Goal: Task Accomplishment & Management: Use online tool/utility

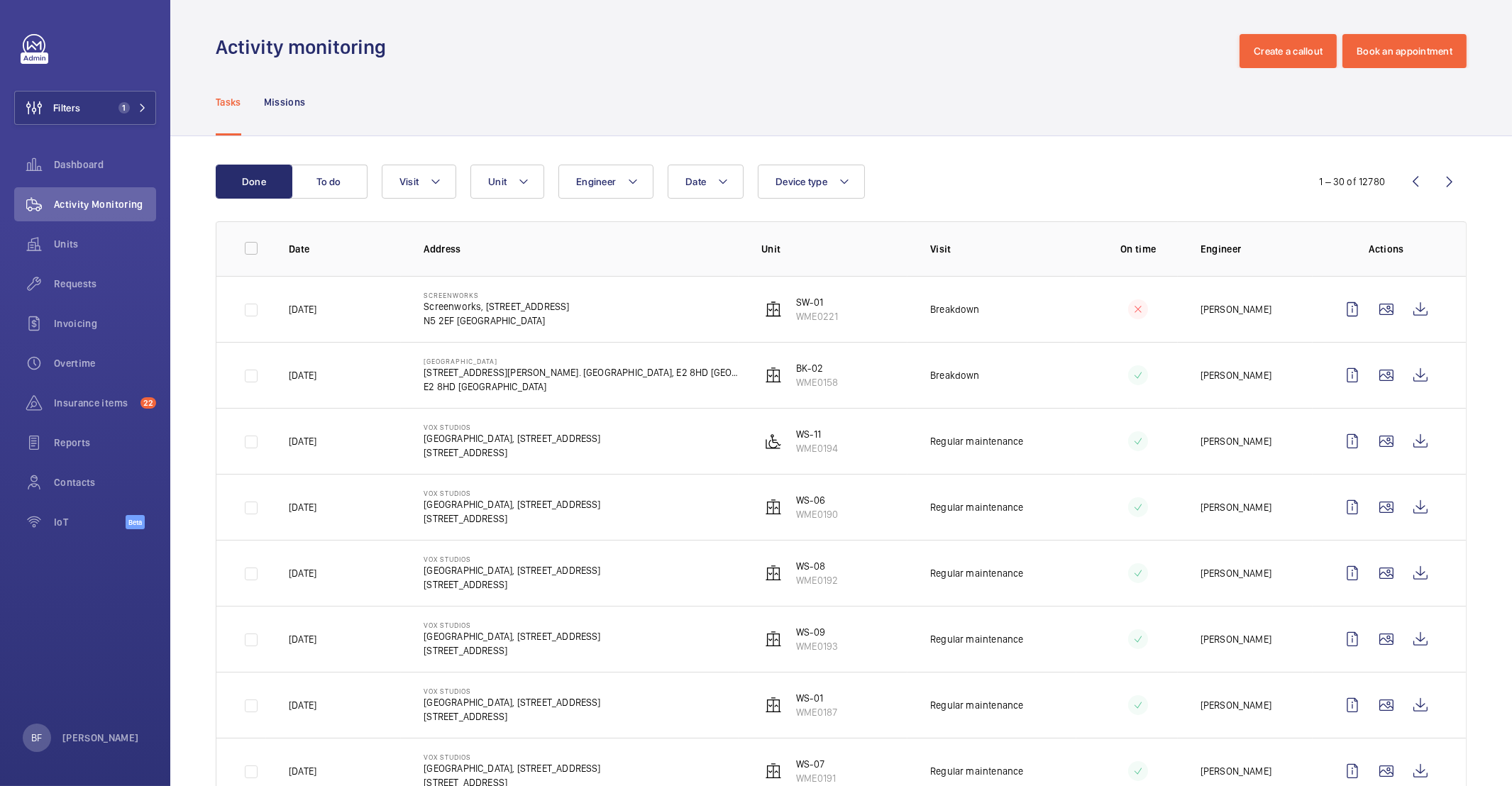
scroll to position [3, 0]
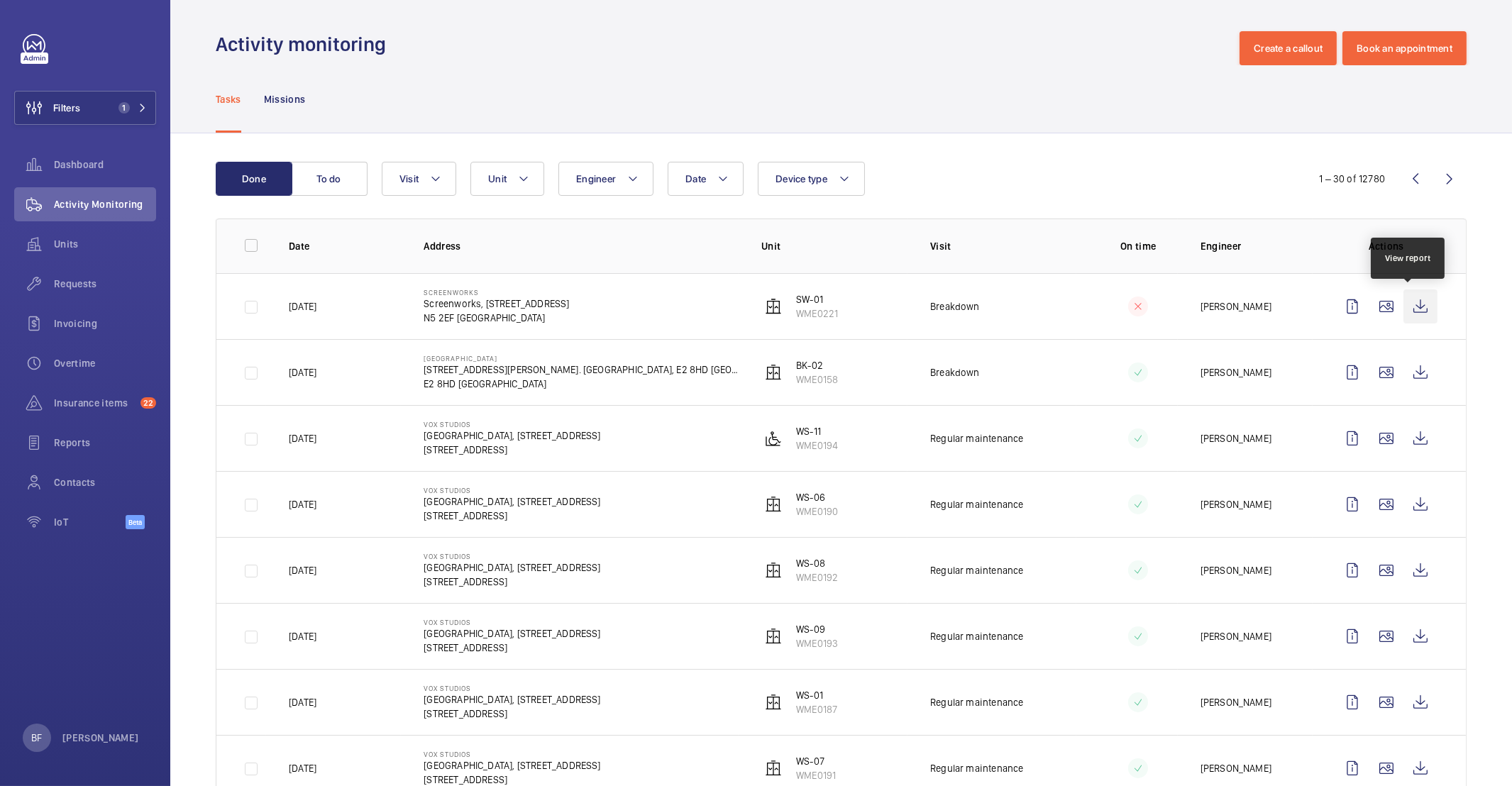
click at [1410, 298] on wm-front-icon-button at bounding box center [1420, 306] width 34 height 34
click at [1412, 376] on wm-front-icon-button at bounding box center [1420, 372] width 34 height 34
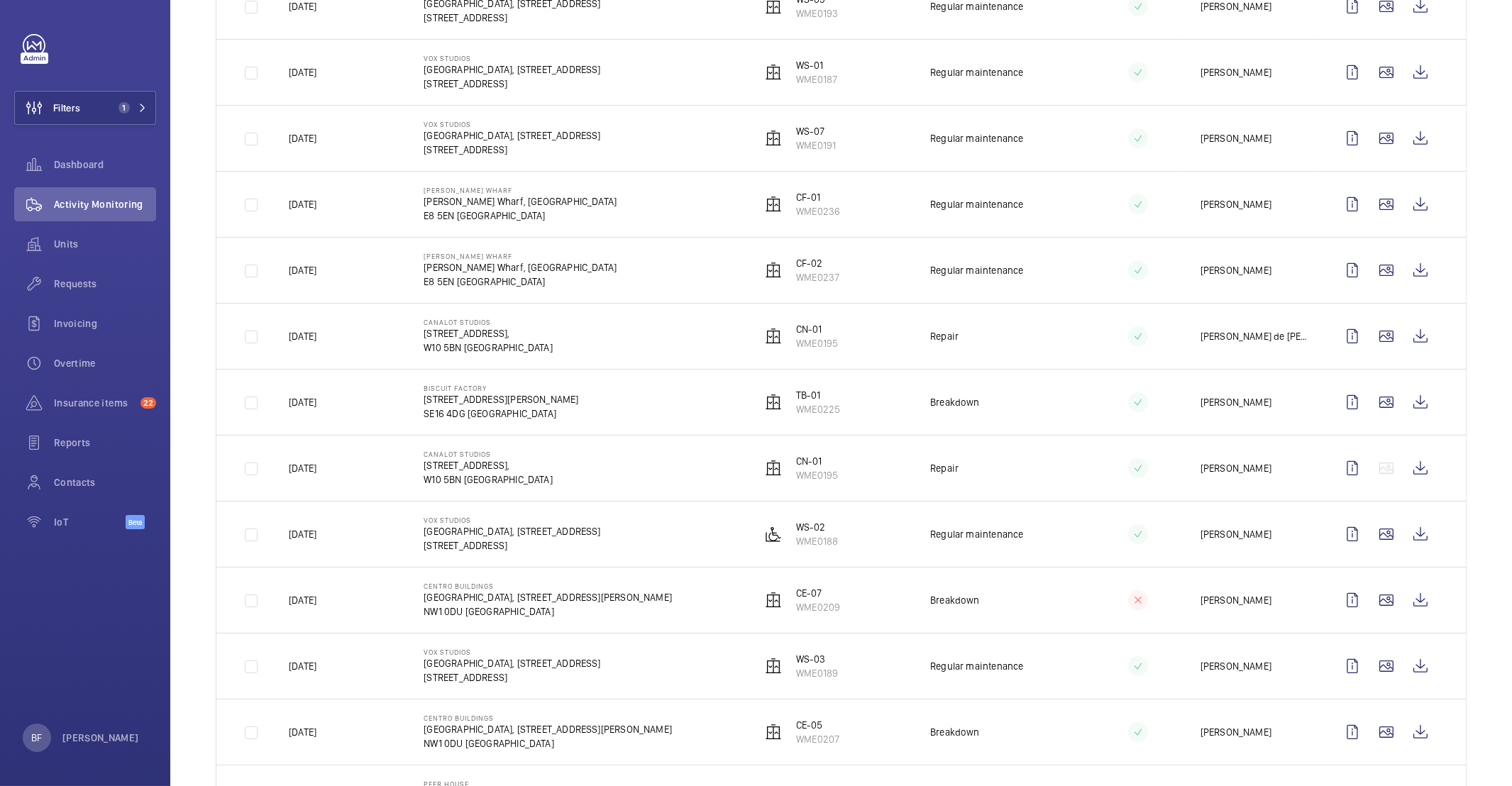
scroll to position [633, 0]
click at [88, 111] on button "Filters 1" at bounding box center [85, 108] width 142 height 34
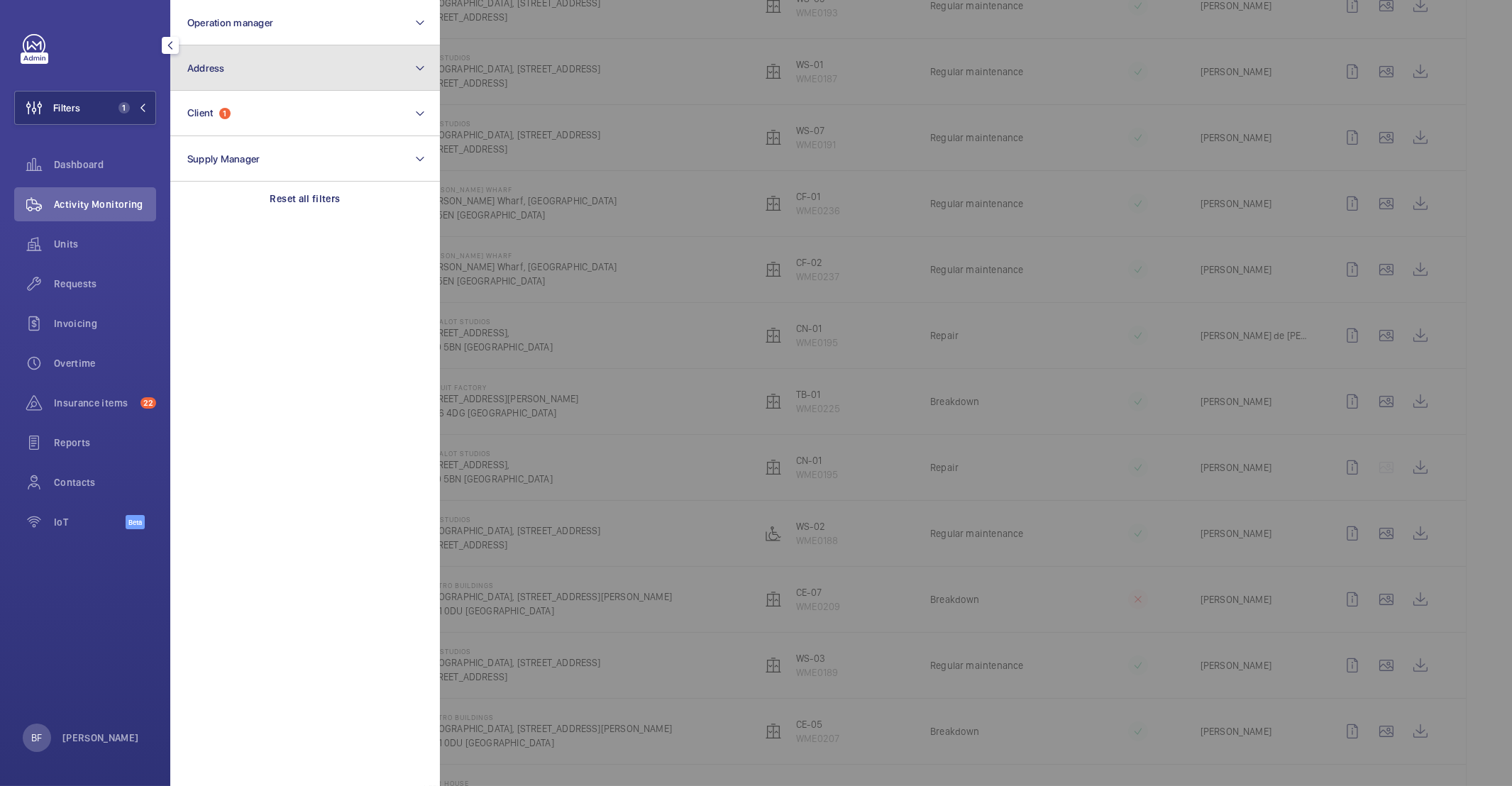
click at [241, 68] on button "Address" at bounding box center [305, 68] width 269 height 45
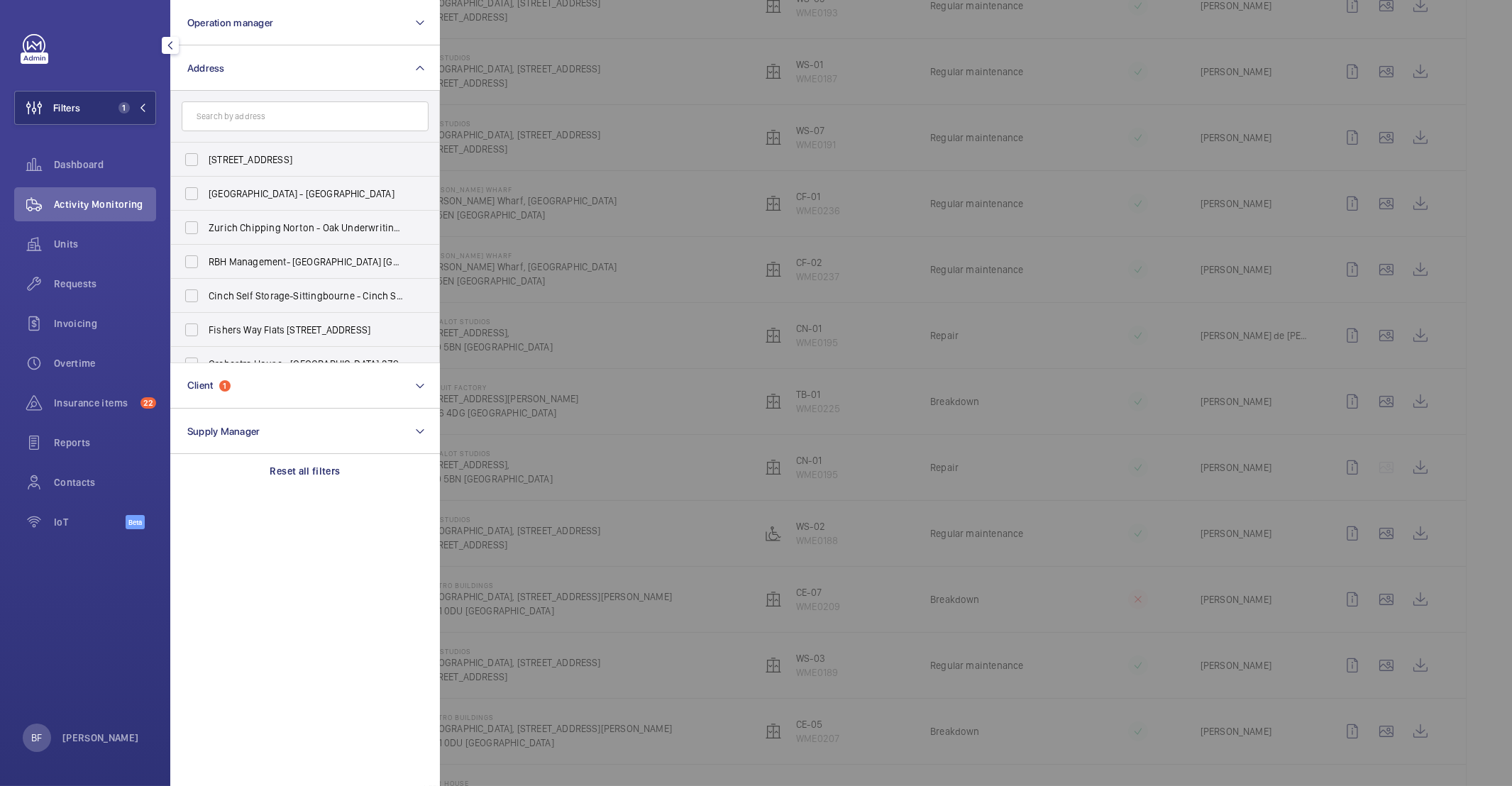
click at [258, 124] on input "text" at bounding box center [305, 116] width 247 height 30
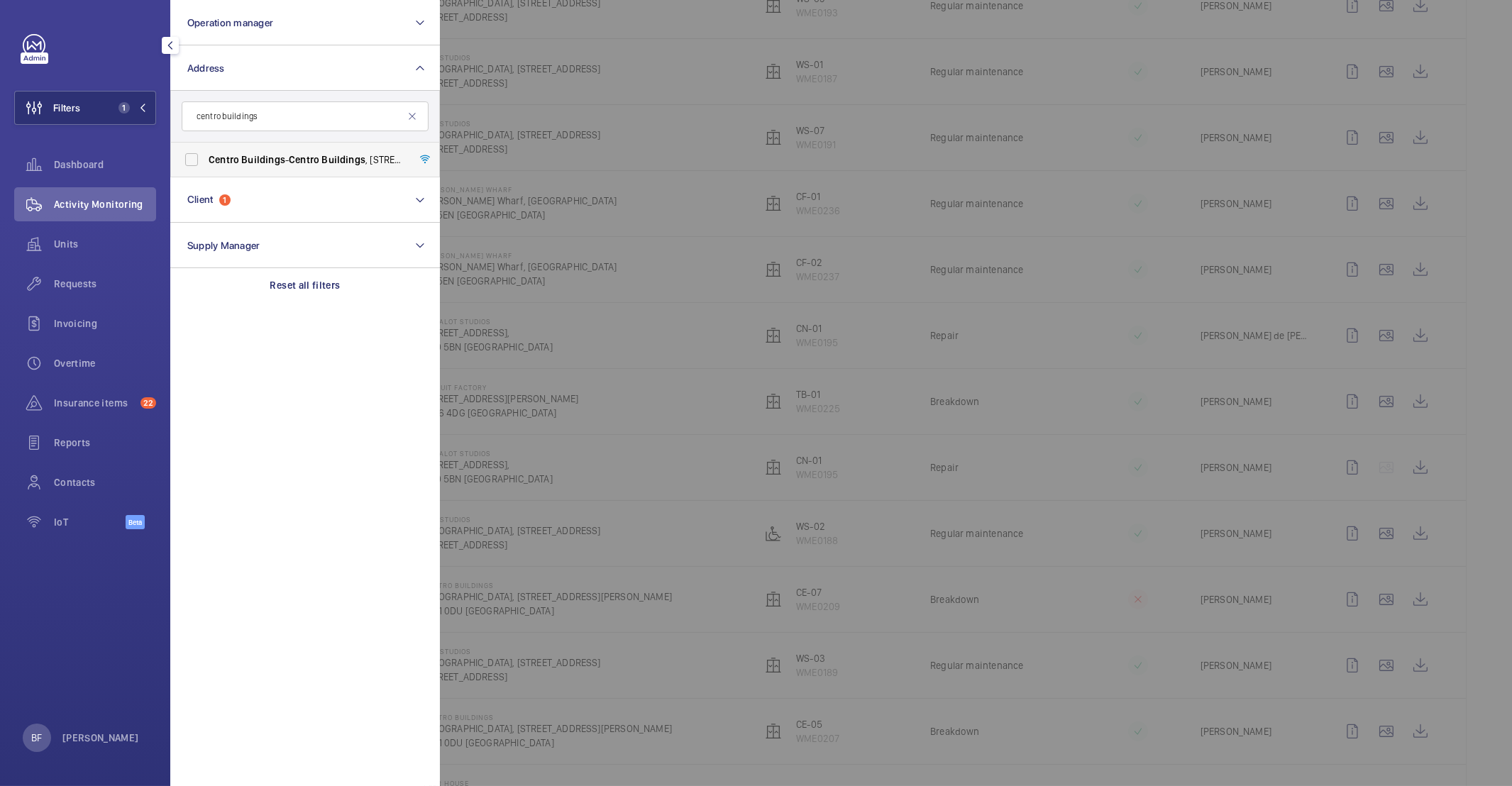
type input "centro buildings"
click at [337, 170] on label "[GEOGRAPHIC_DATA] - [GEOGRAPHIC_DATA] , [STREET_ADDRESS][PERSON_NAME]" at bounding box center [294, 159] width 247 height 34
click at [206, 170] on input "[GEOGRAPHIC_DATA] - [GEOGRAPHIC_DATA] , [STREET_ADDRESS][PERSON_NAME]" at bounding box center [191, 159] width 28 height 28
checkbox input "true"
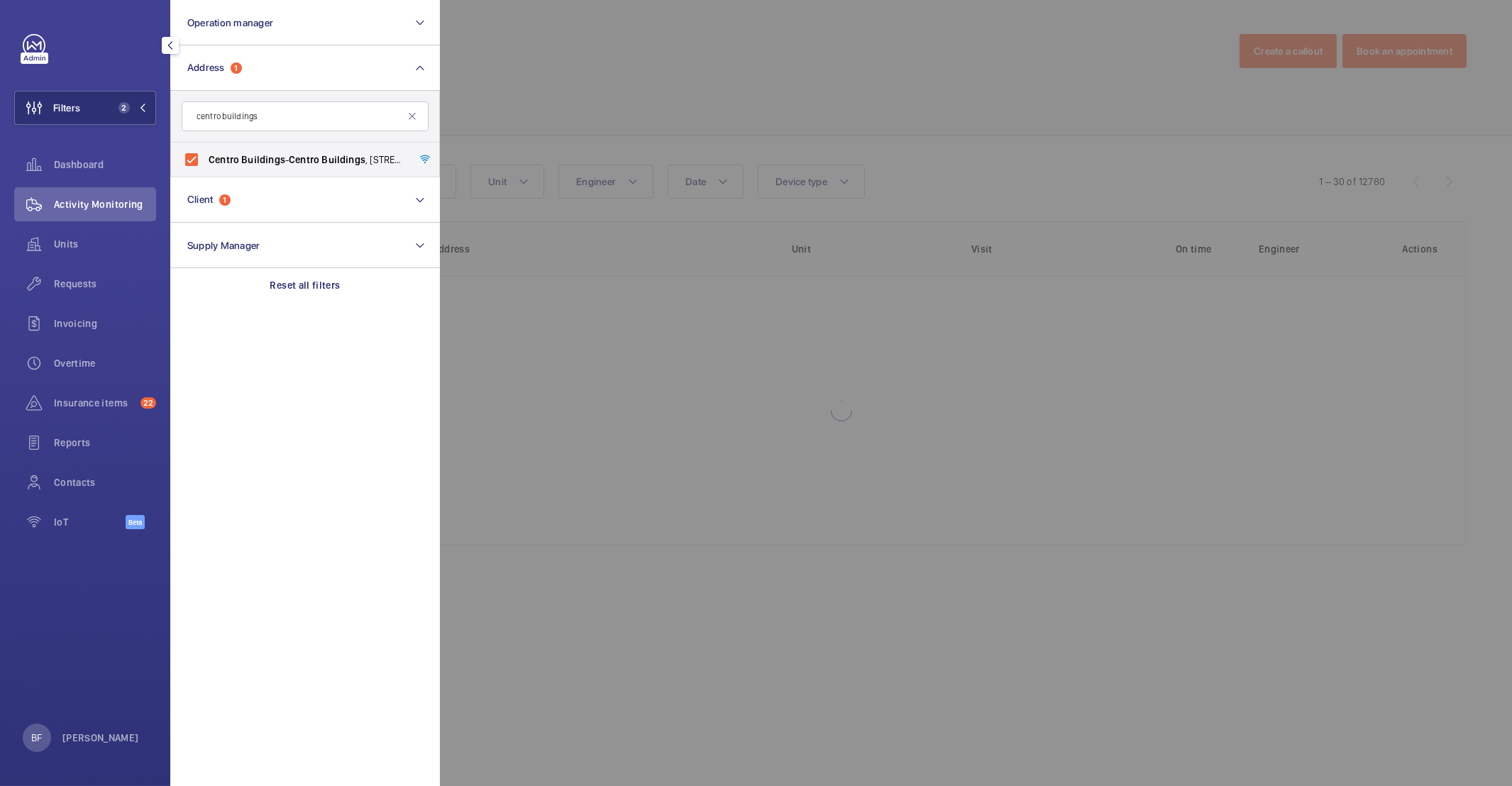
click at [614, 92] on div at bounding box center [1195, 393] width 1512 height 786
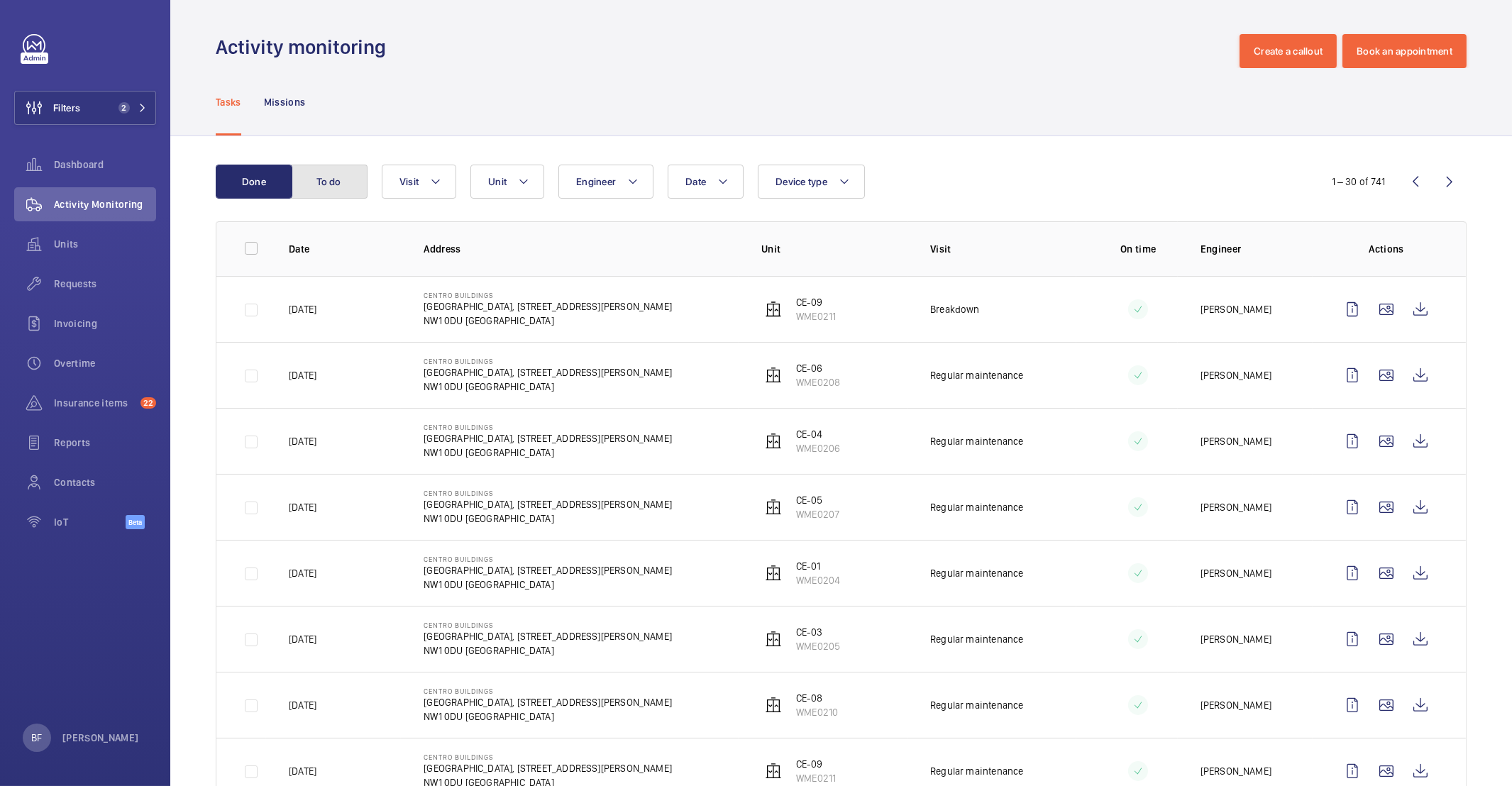
click at [341, 170] on button "To do" at bounding box center [329, 182] width 76 height 34
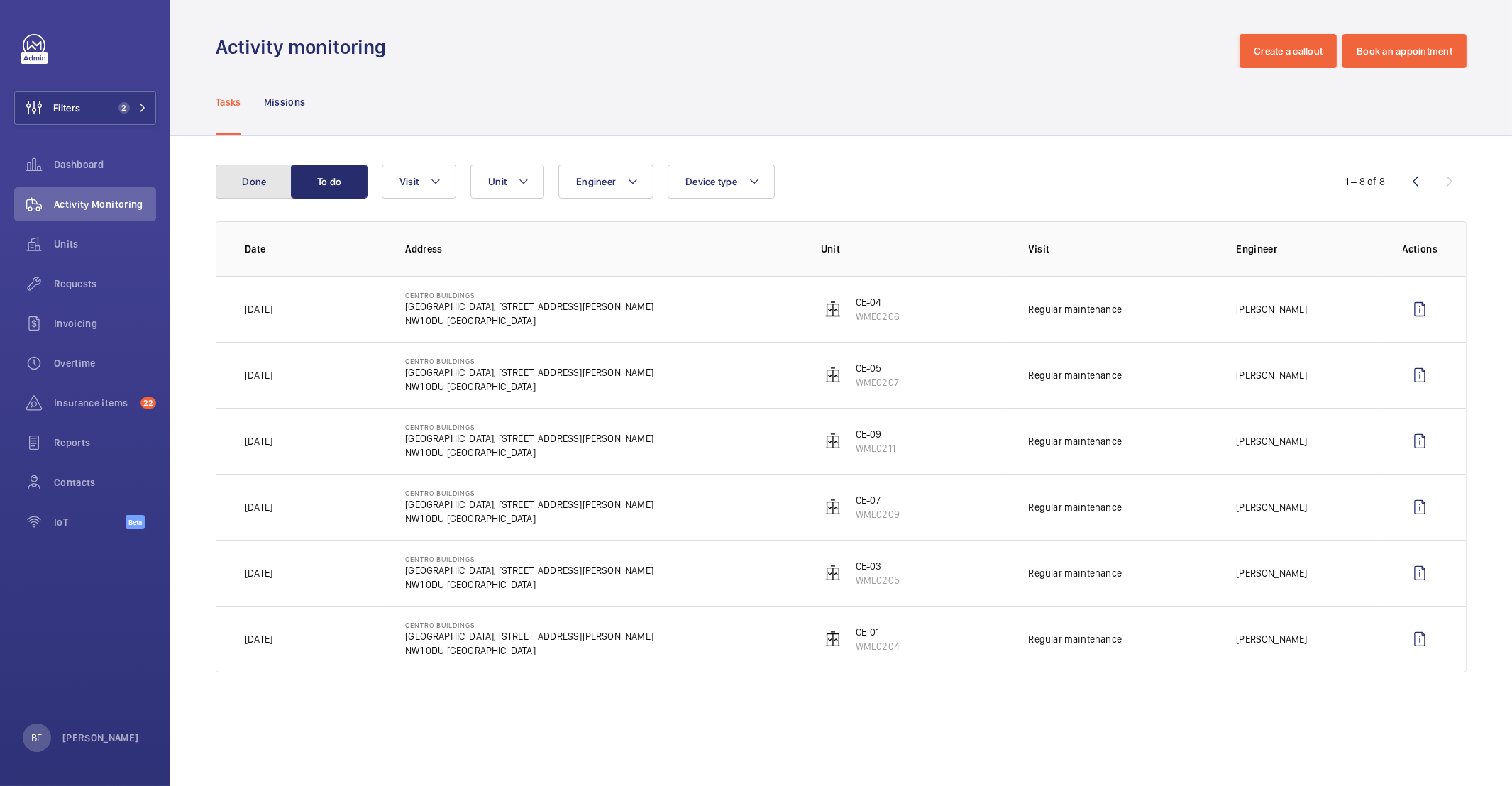
click at [260, 187] on button "Done" at bounding box center [253, 182] width 76 height 34
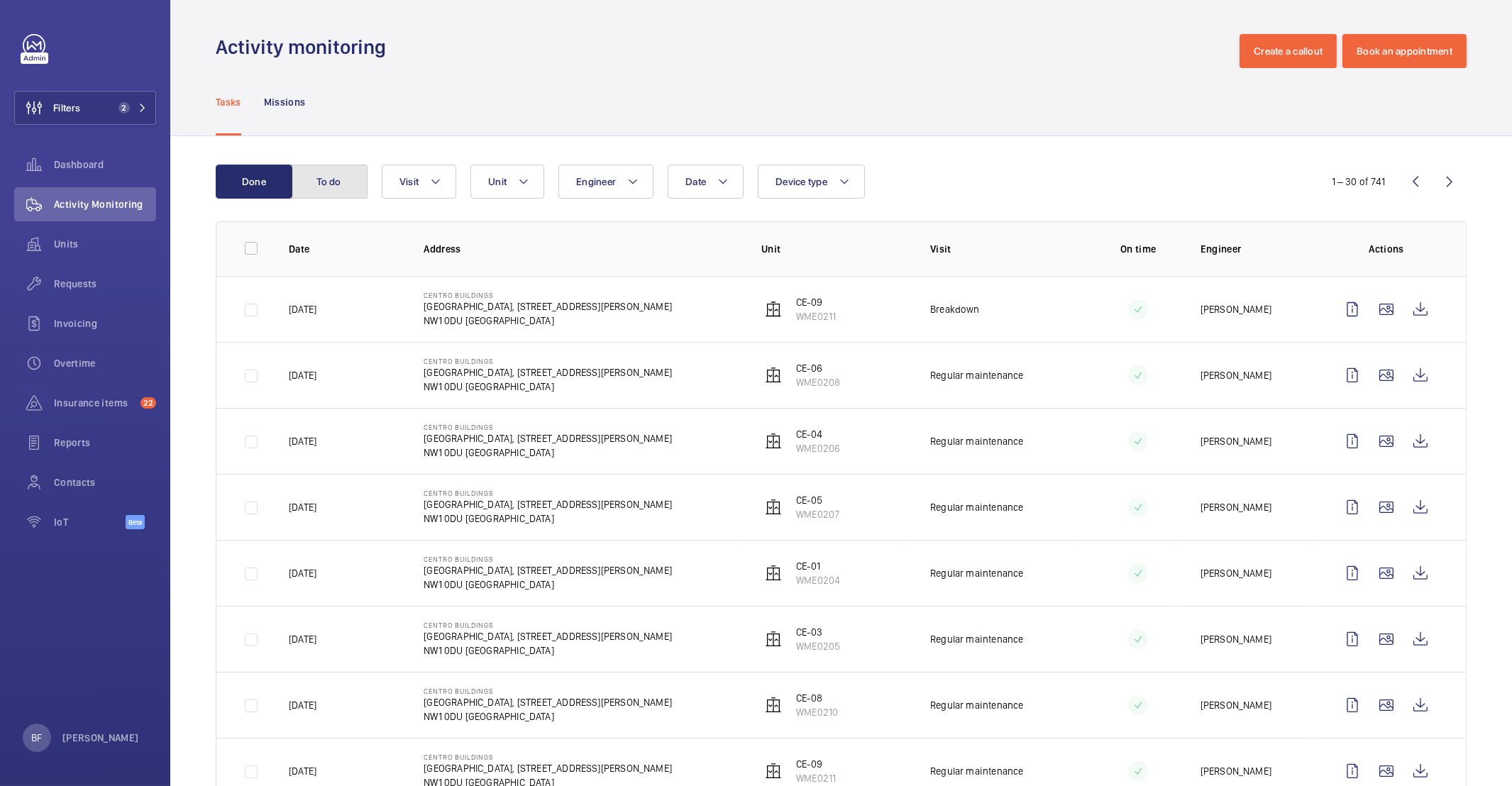
click at [342, 190] on button "To do" at bounding box center [329, 182] width 76 height 34
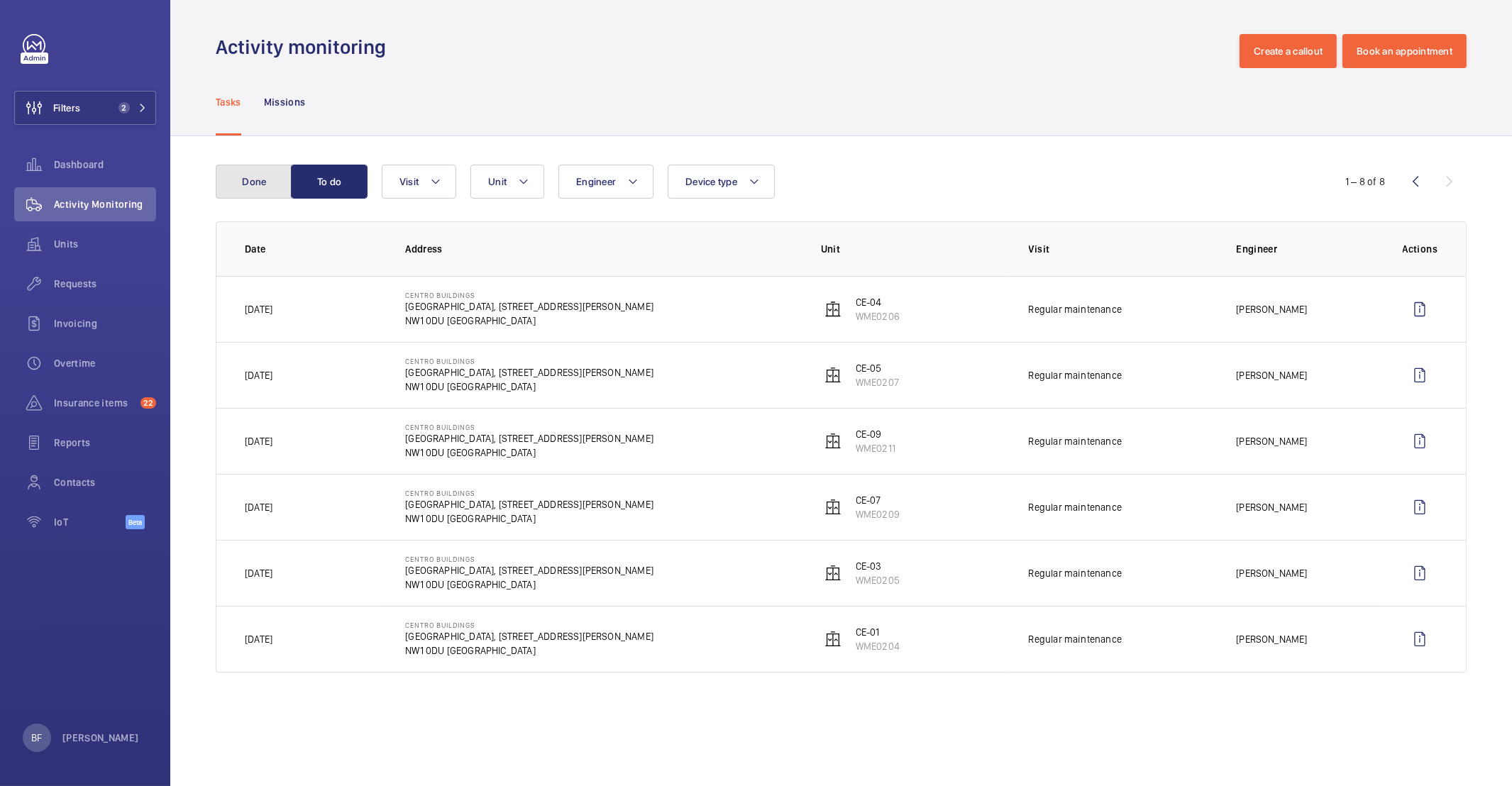
click at [261, 182] on button "Done" at bounding box center [253, 182] width 76 height 34
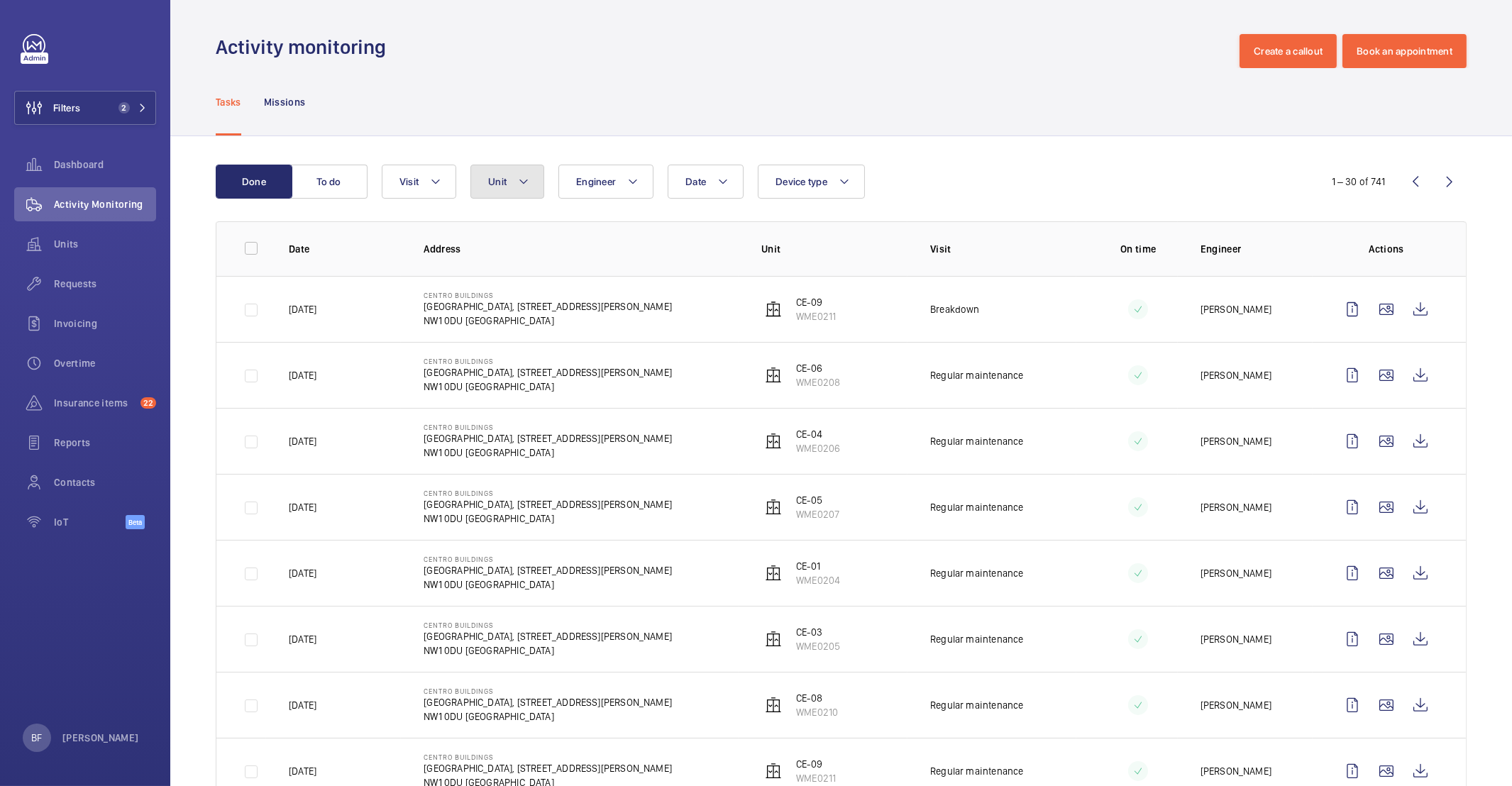
click at [524, 191] on button "Unit" at bounding box center [507, 182] width 74 height 34
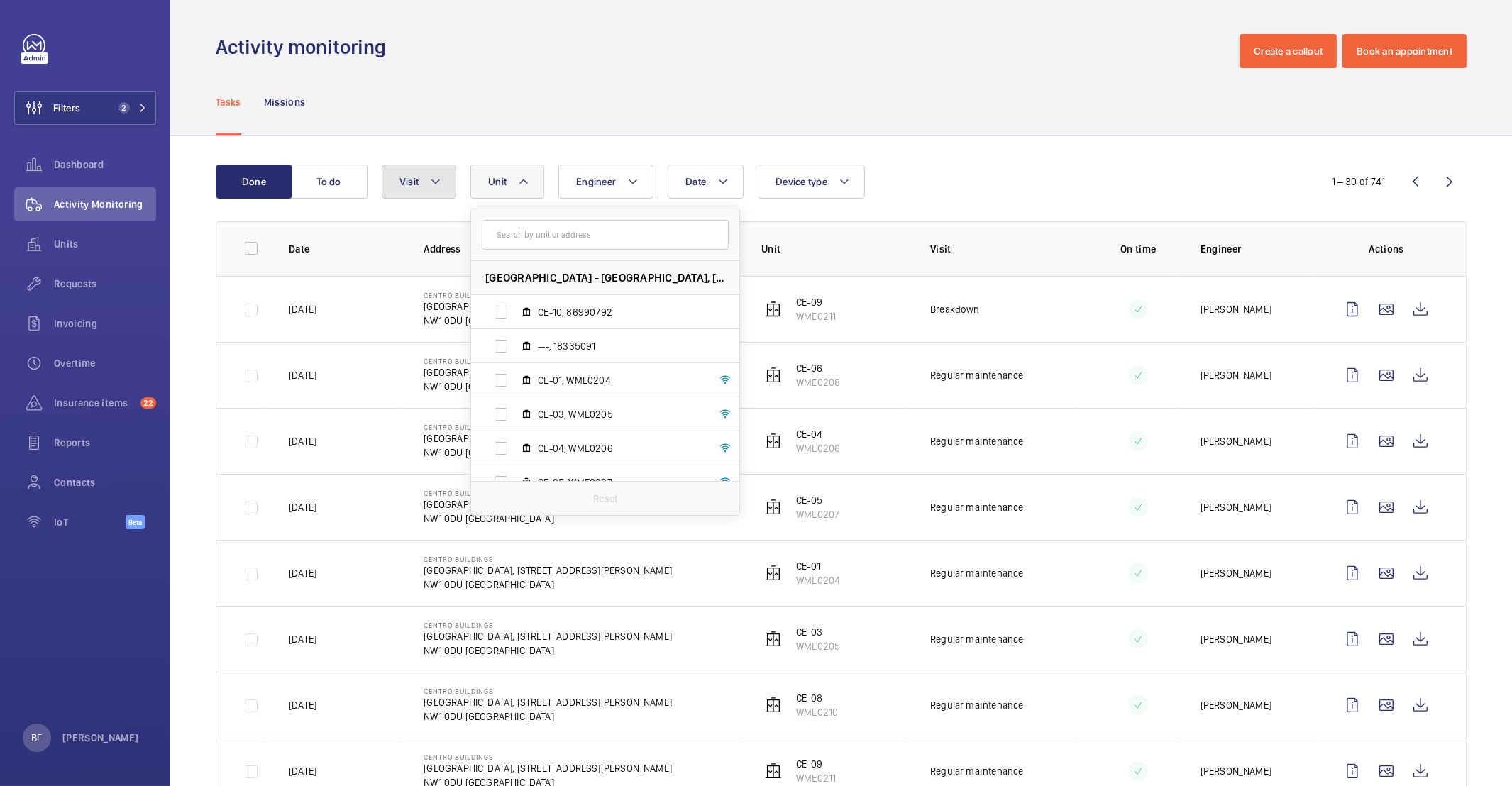
click at [406, 194] on button "Visit" at bounding box center [419, 182] width 75 height 34
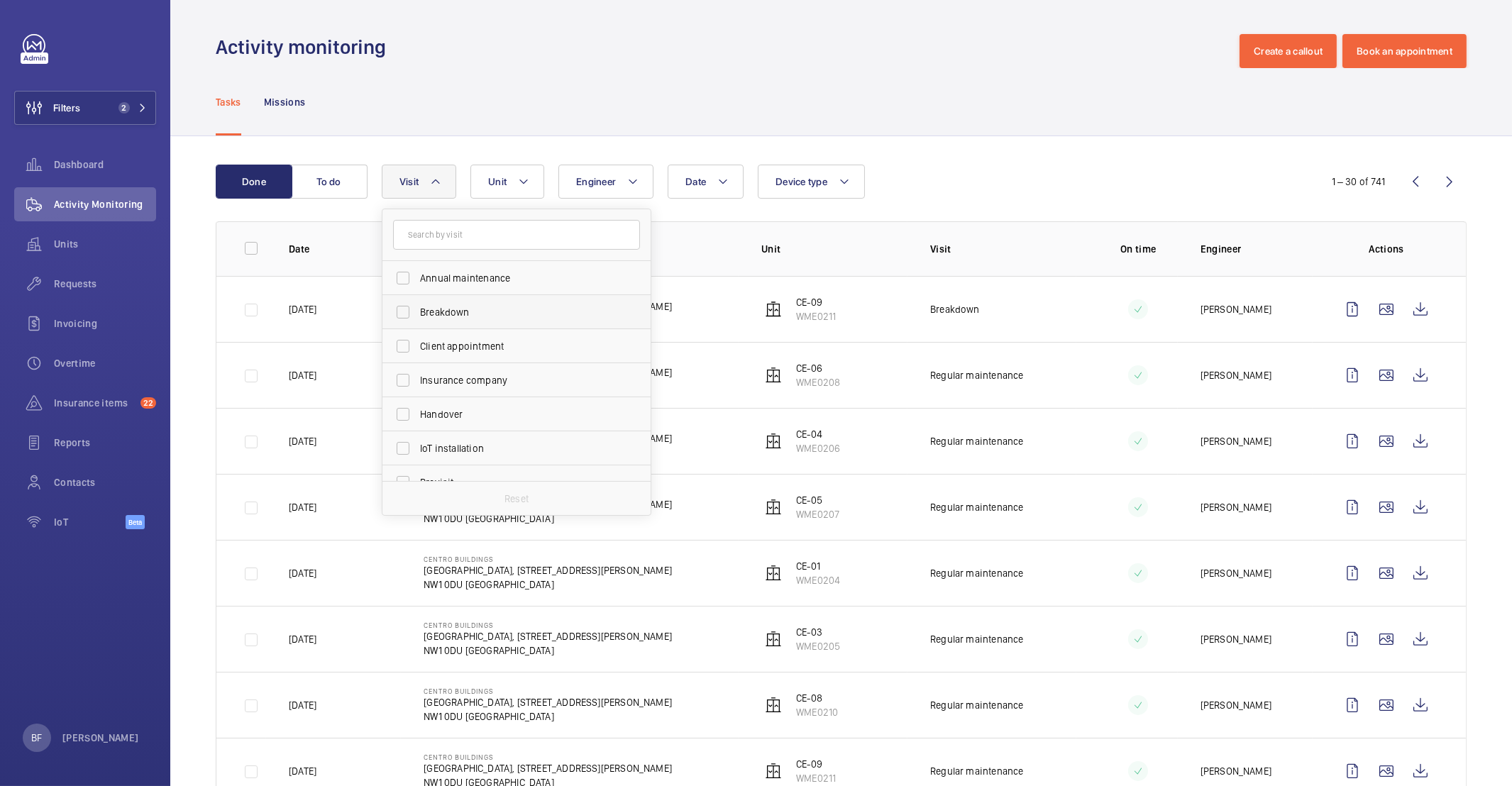
click at [486, 309] on span "Breakdown" at bounding box center [517, 313] width 195 height 14
click at [417, 309] on input "Breakdown" at bounding box center [403, 312] width 28 height 28
checkbox input "true"
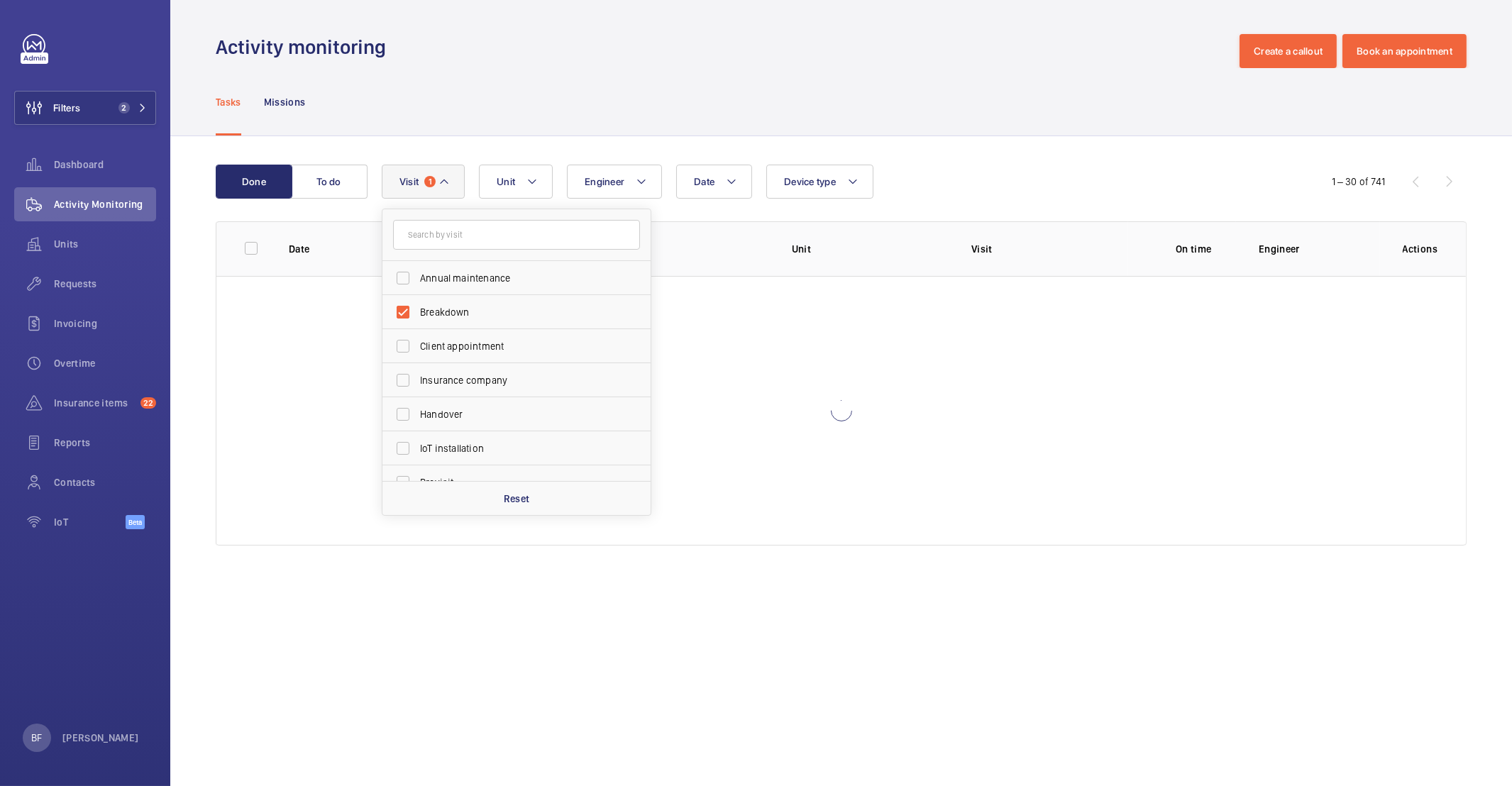
click at [593, 124] on div "Tasks Missions" at bounding box center [841, 102] width 1251 height 68
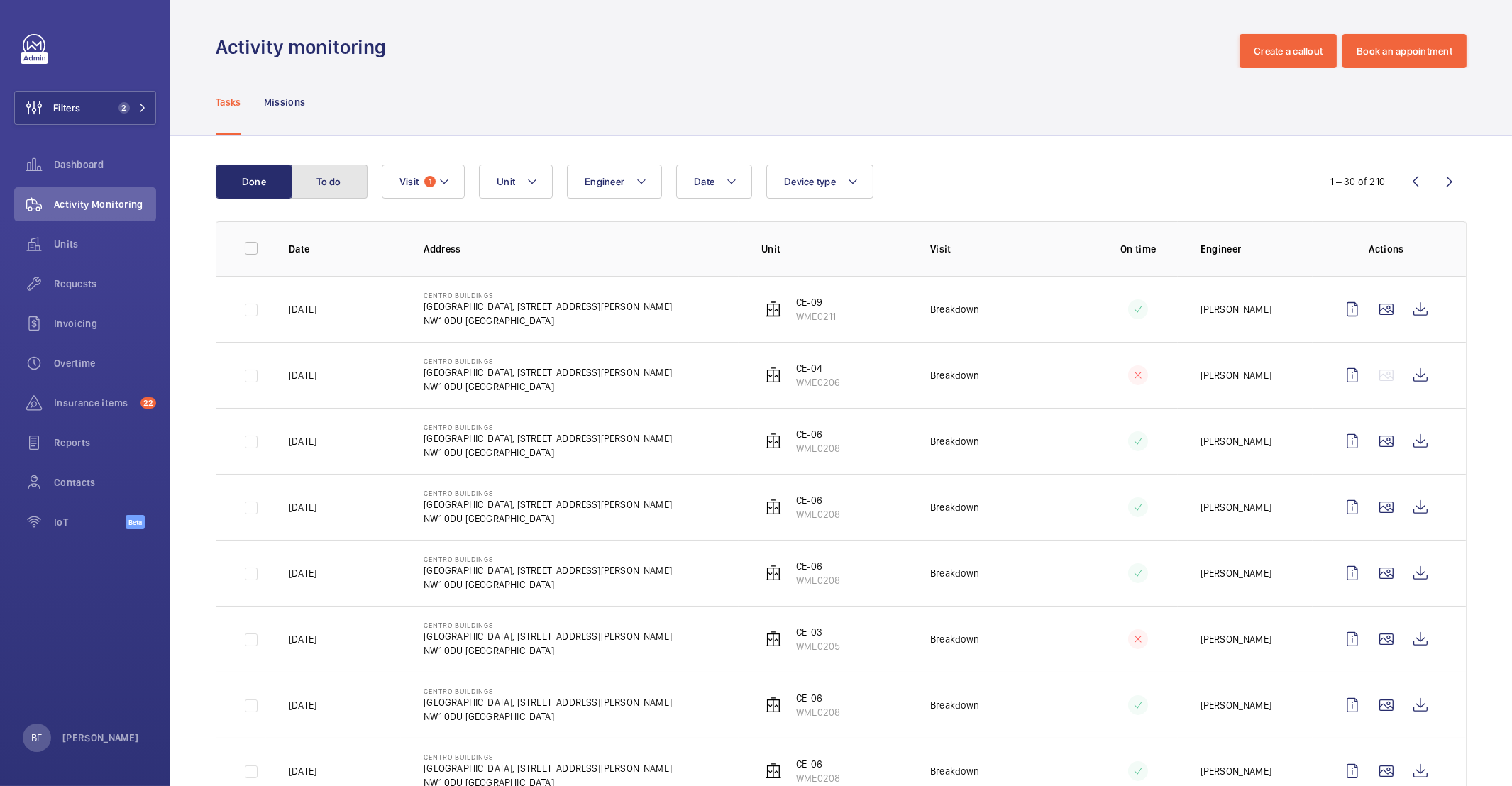
click at [343, 187] on button "To do" at bounding box center [329, 182] width 76 height 34
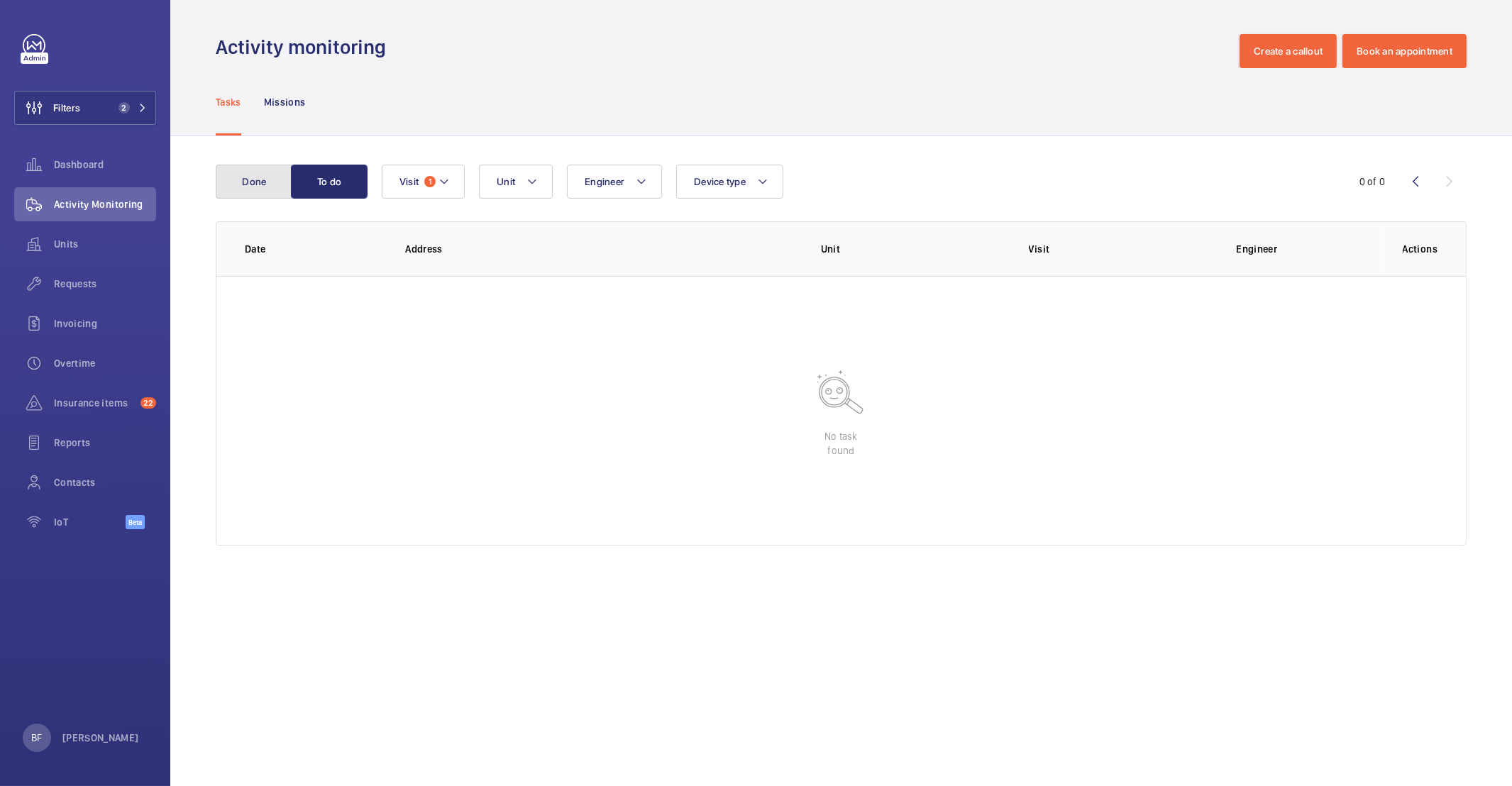
click at [260, 184] on button "Done" at bounding box center [253, 182] width 76 height 34
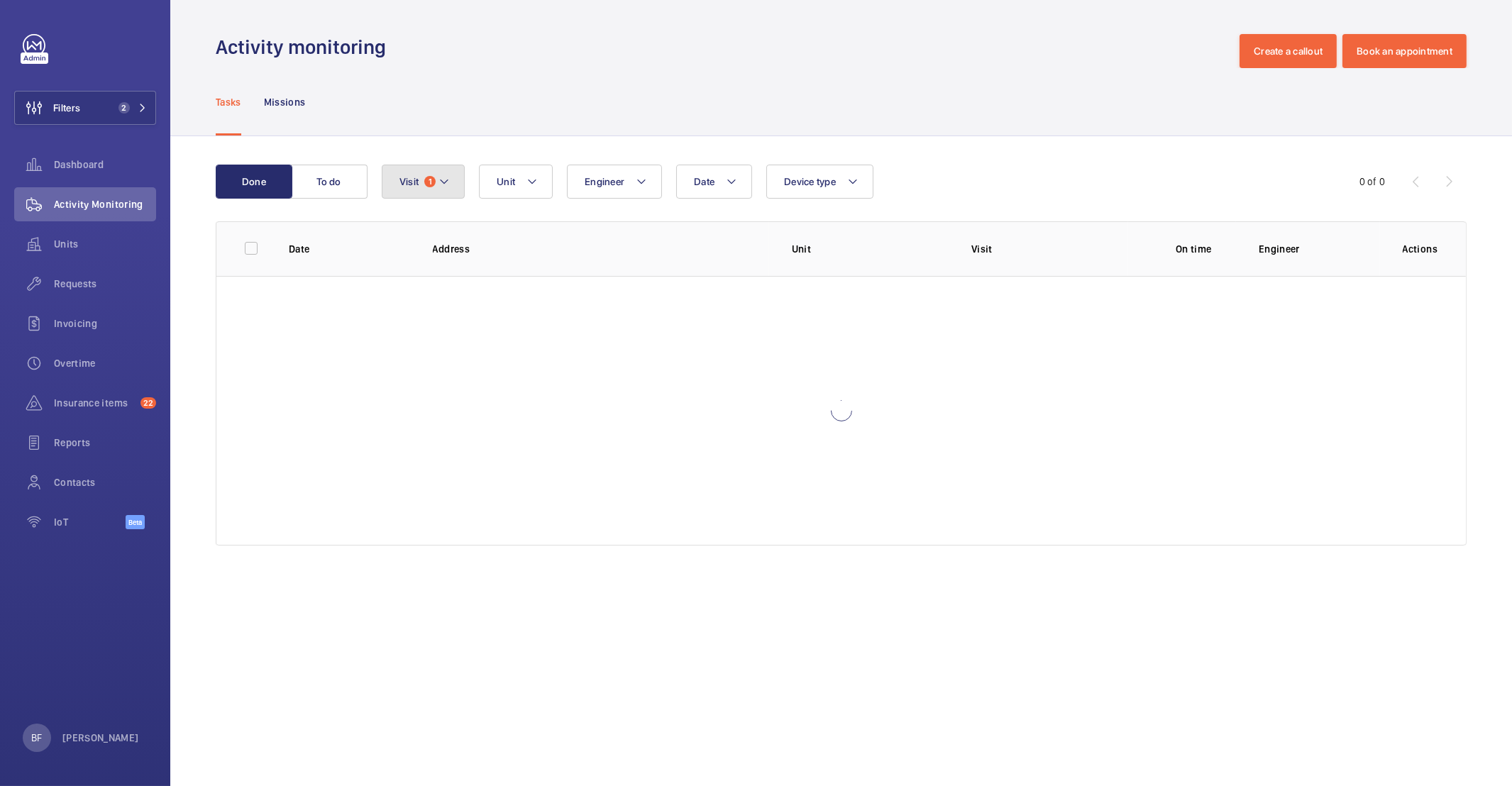
click at [437, 166] on button "Visit 1" at bounding box center [423, 182] width 83 height 34
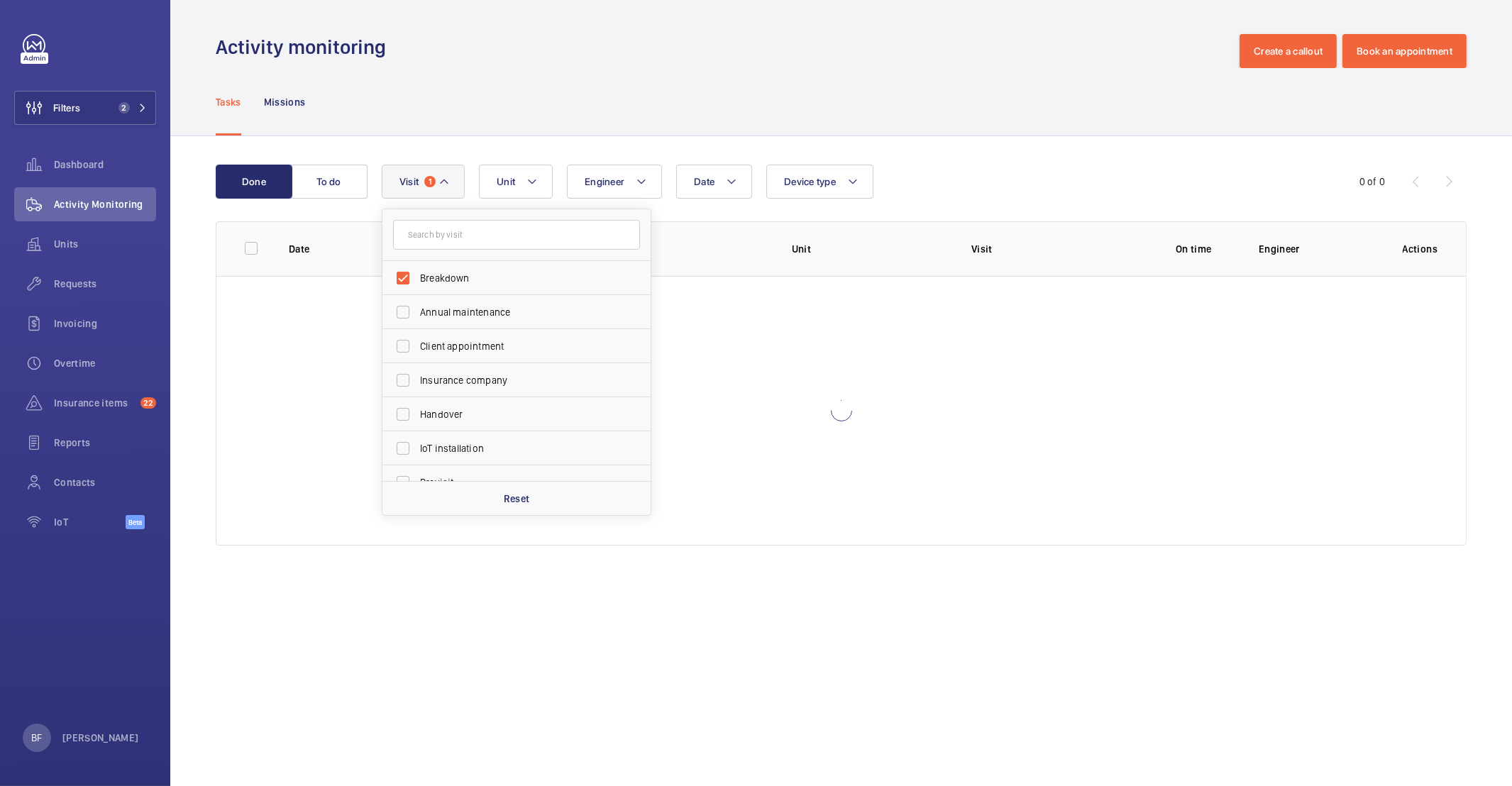
click at [435, 112] on div "Tasks Missions" at bounding box center [841, 102] width 1251 height 68
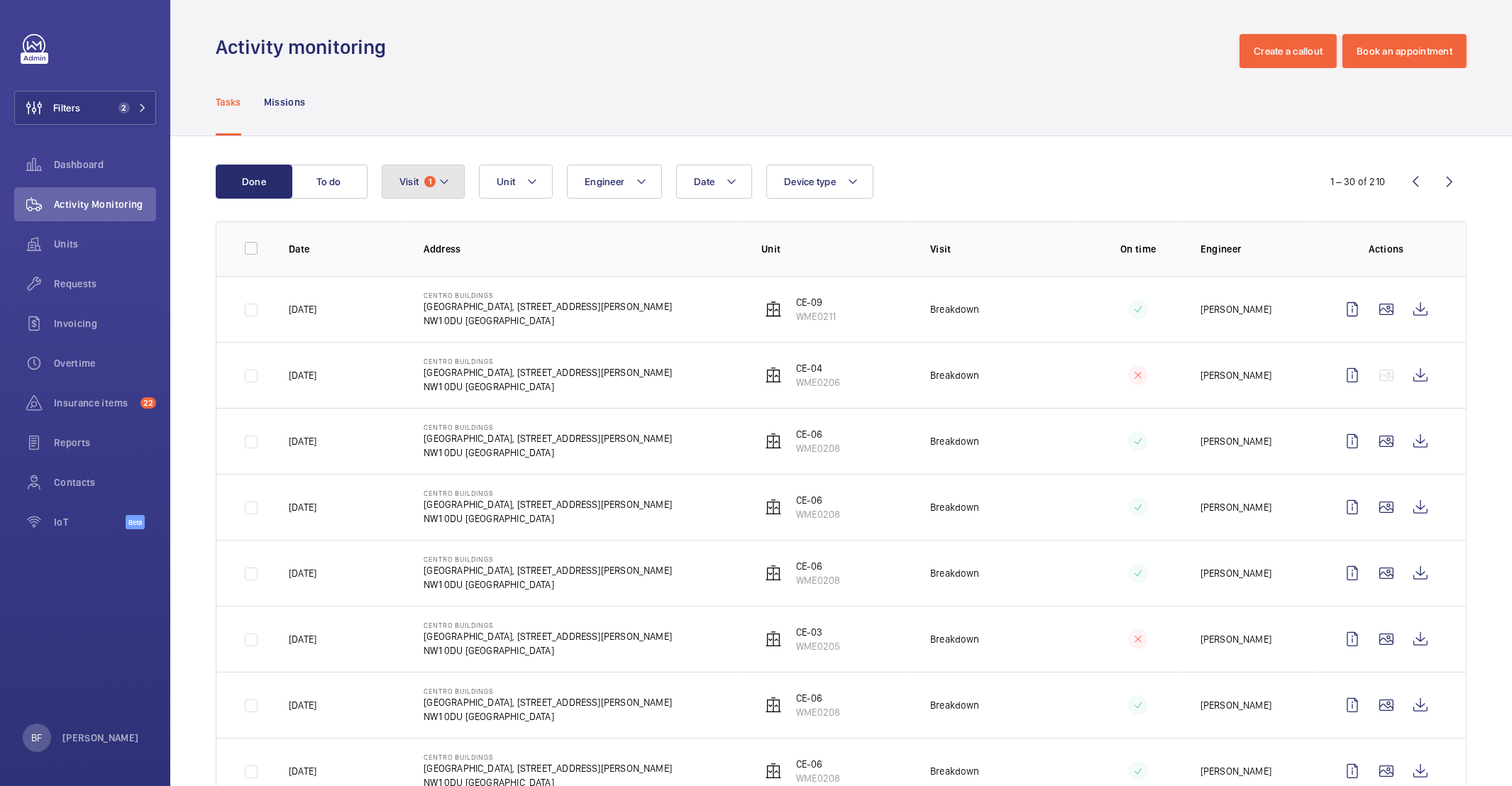
click at [438, 183] on mat-icon at bounding box center [444, 181] width 11 height 17
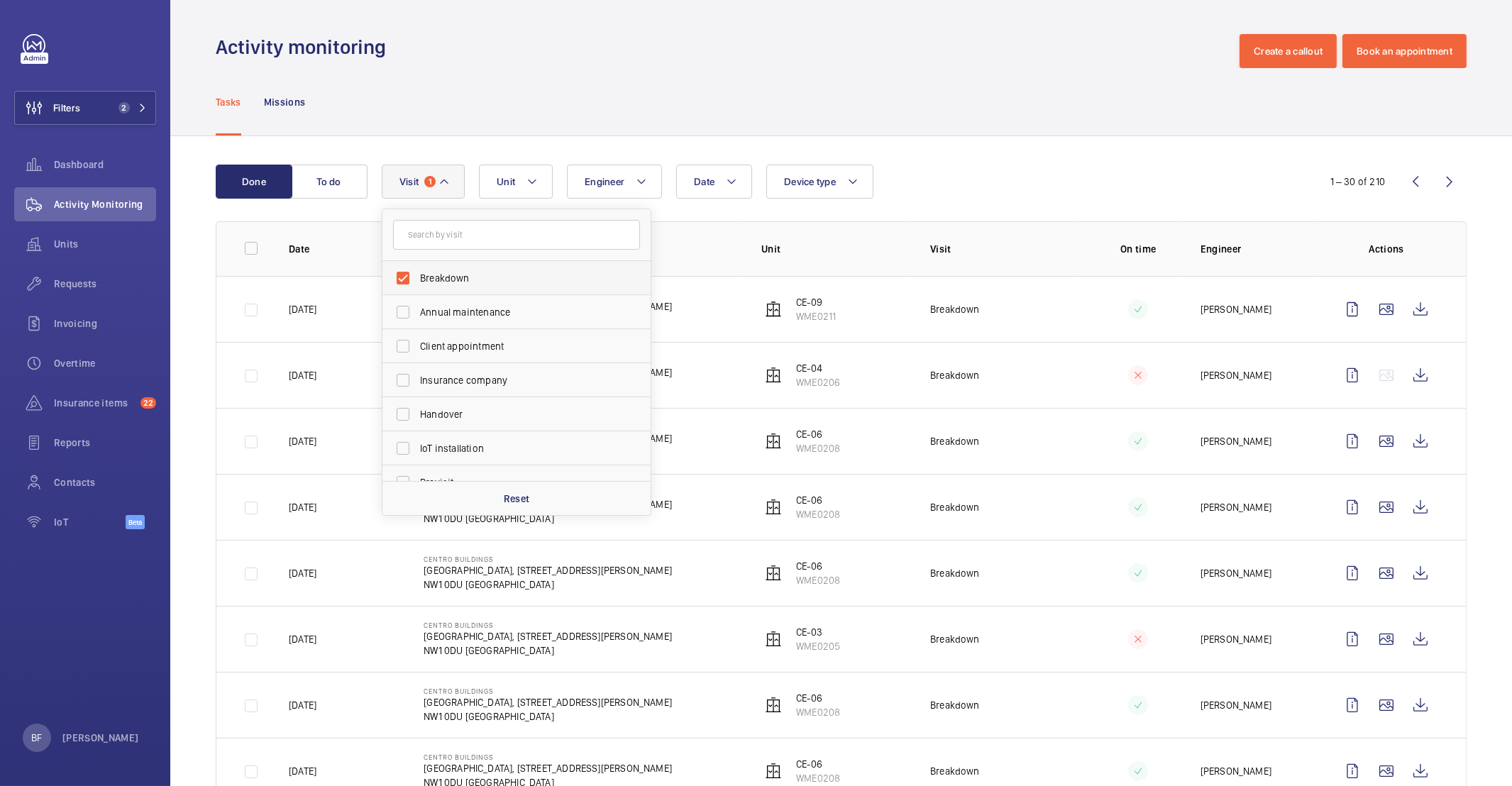
click at [455, 266] on label "Breakdown" at bounding box center [506, 278] width 247 height 34
click at [417, 266] on input "Breakdown" at bounding box center [403, 277] width 28 height 28
checkbox input "false"
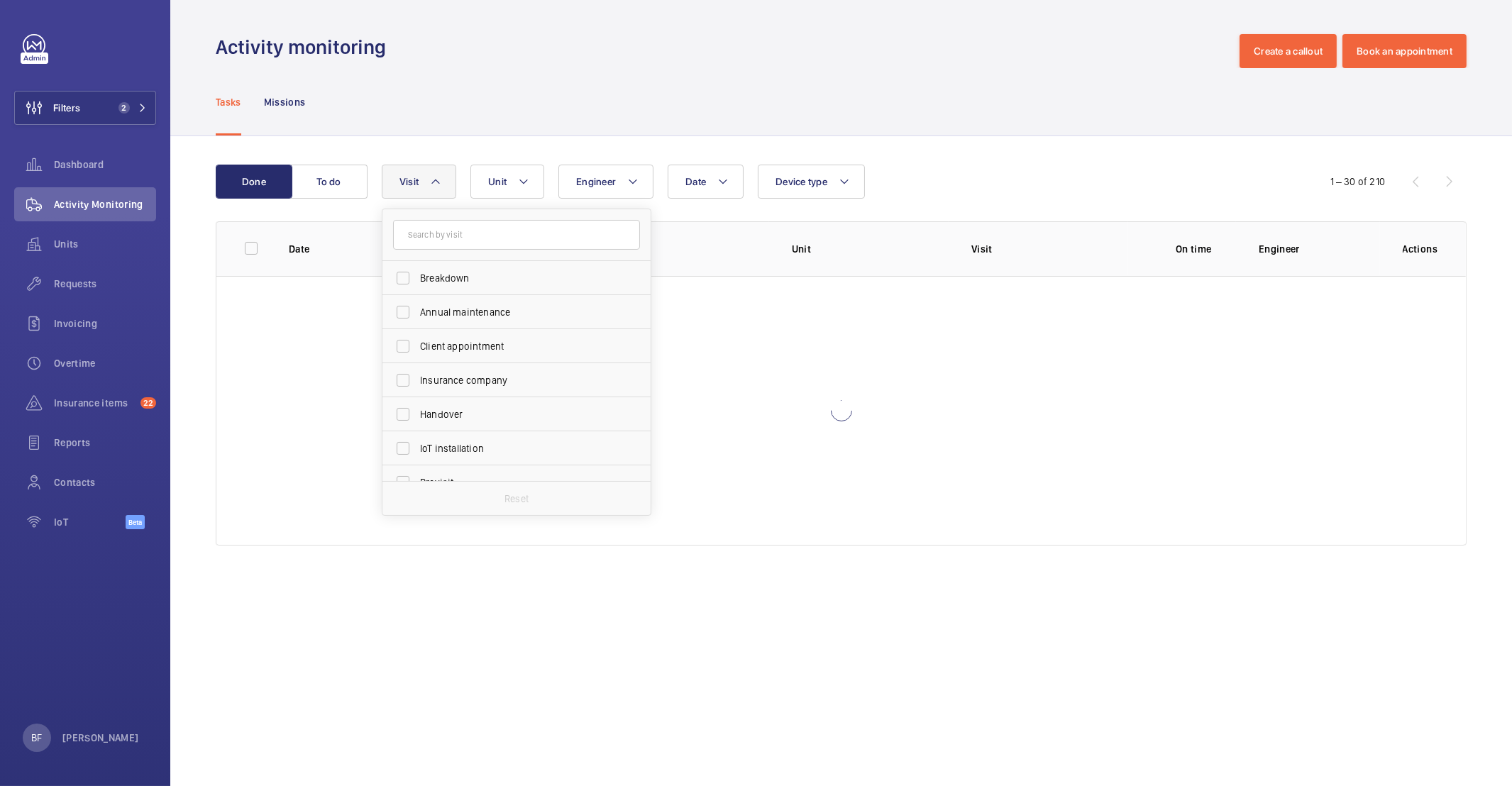
click at [515, 116] on div "Tasks Missions" at bounding box center [841, 102] width 1251 height 68
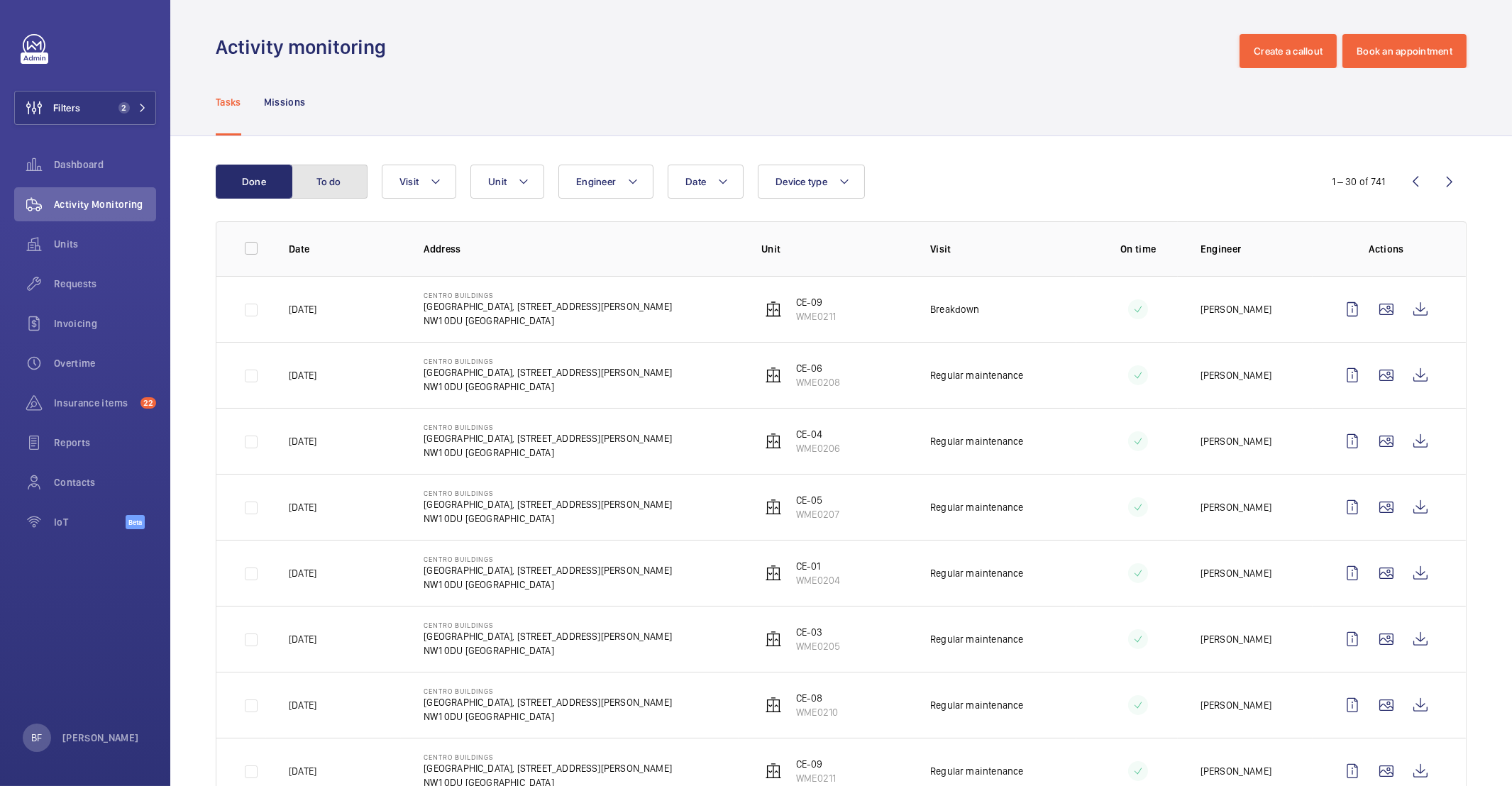
click at [327, 181] on button "To do" at bounding box center [329, 182] width 76 height 34
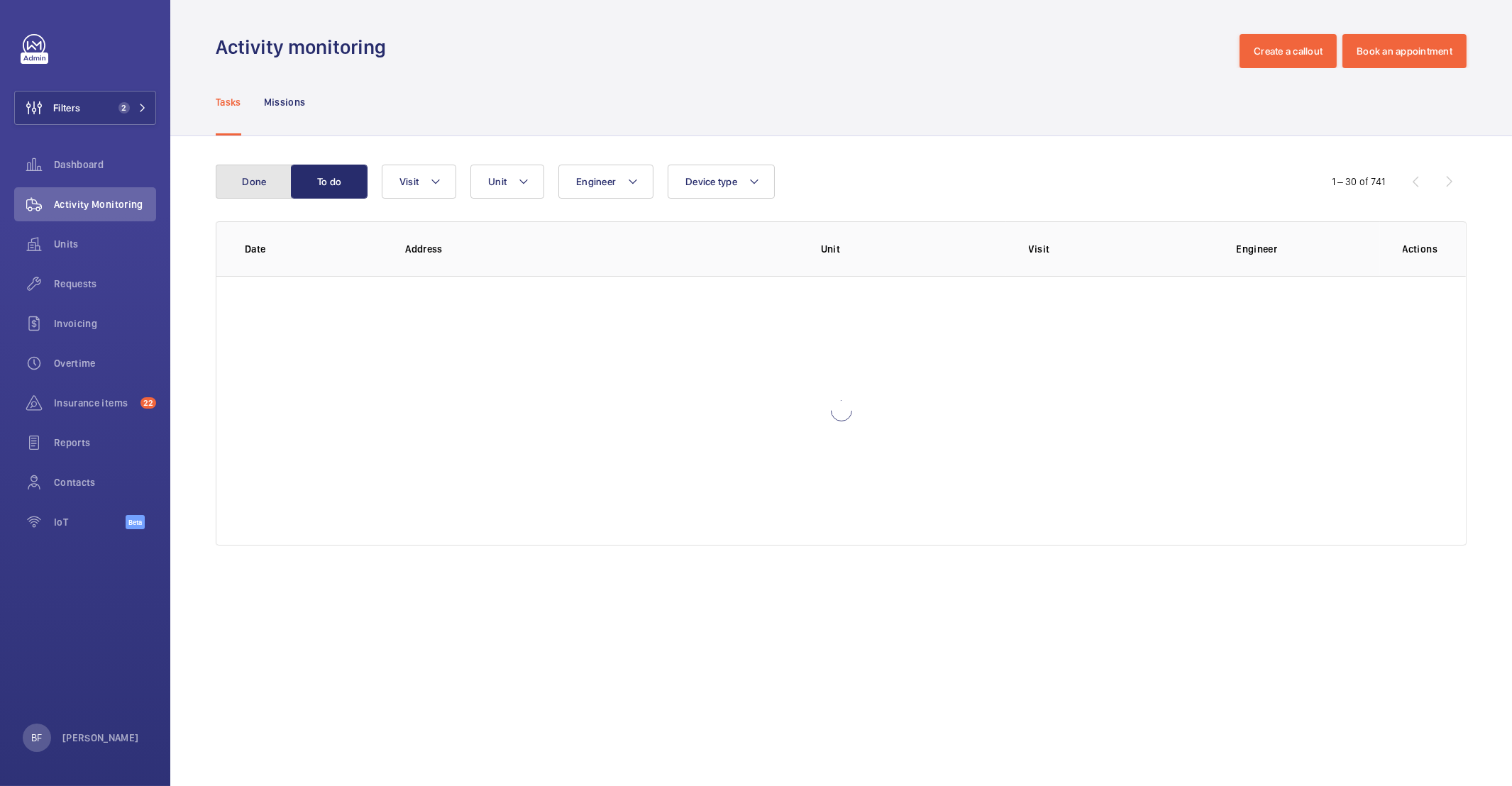
click at [269, 186] on button "Done" at bounding box center [253, 182] width 76 height 34
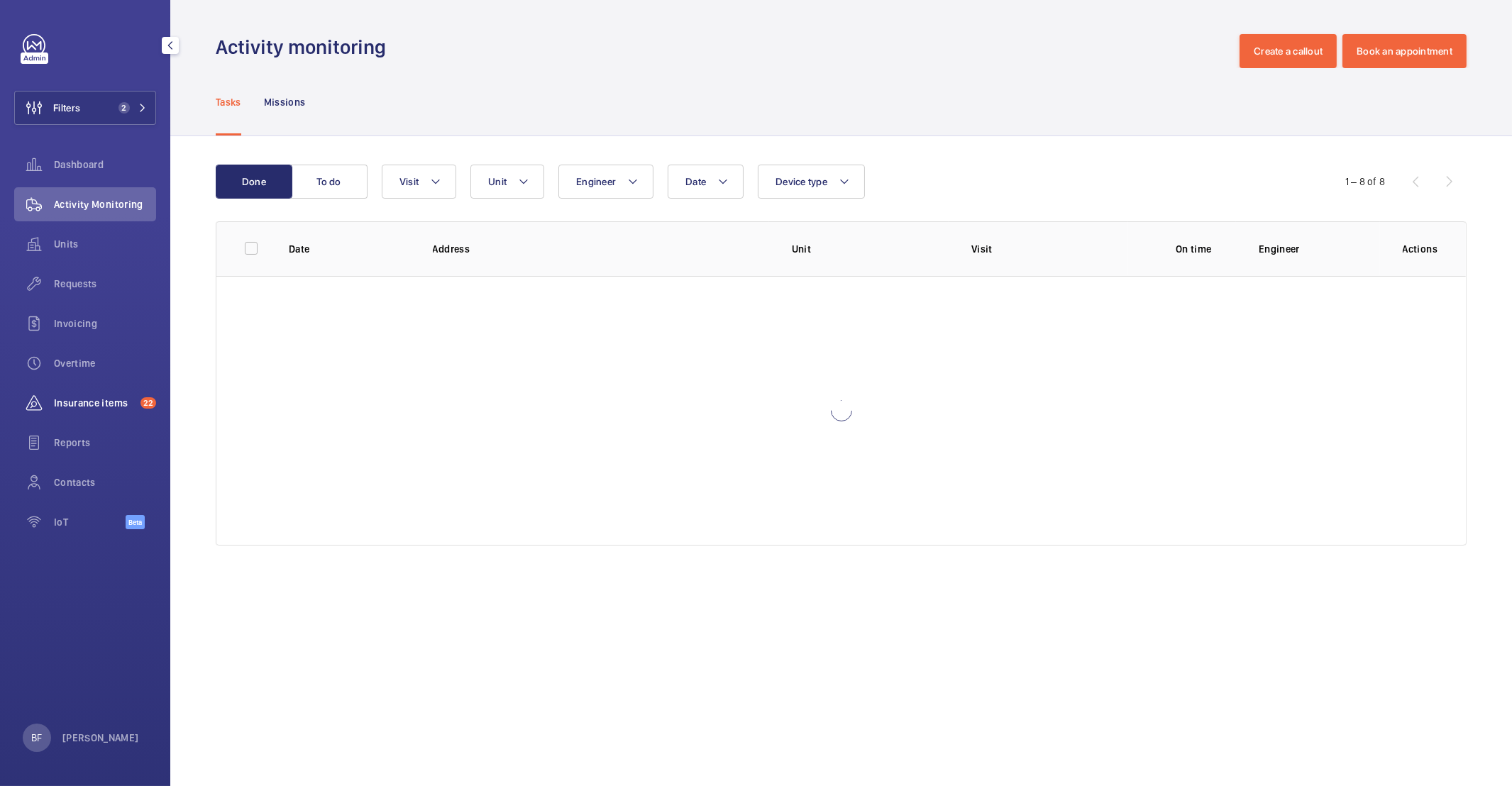
click at [96, 398] on span "Insurance items" at bounding box center [94, 403] width 81 height 14
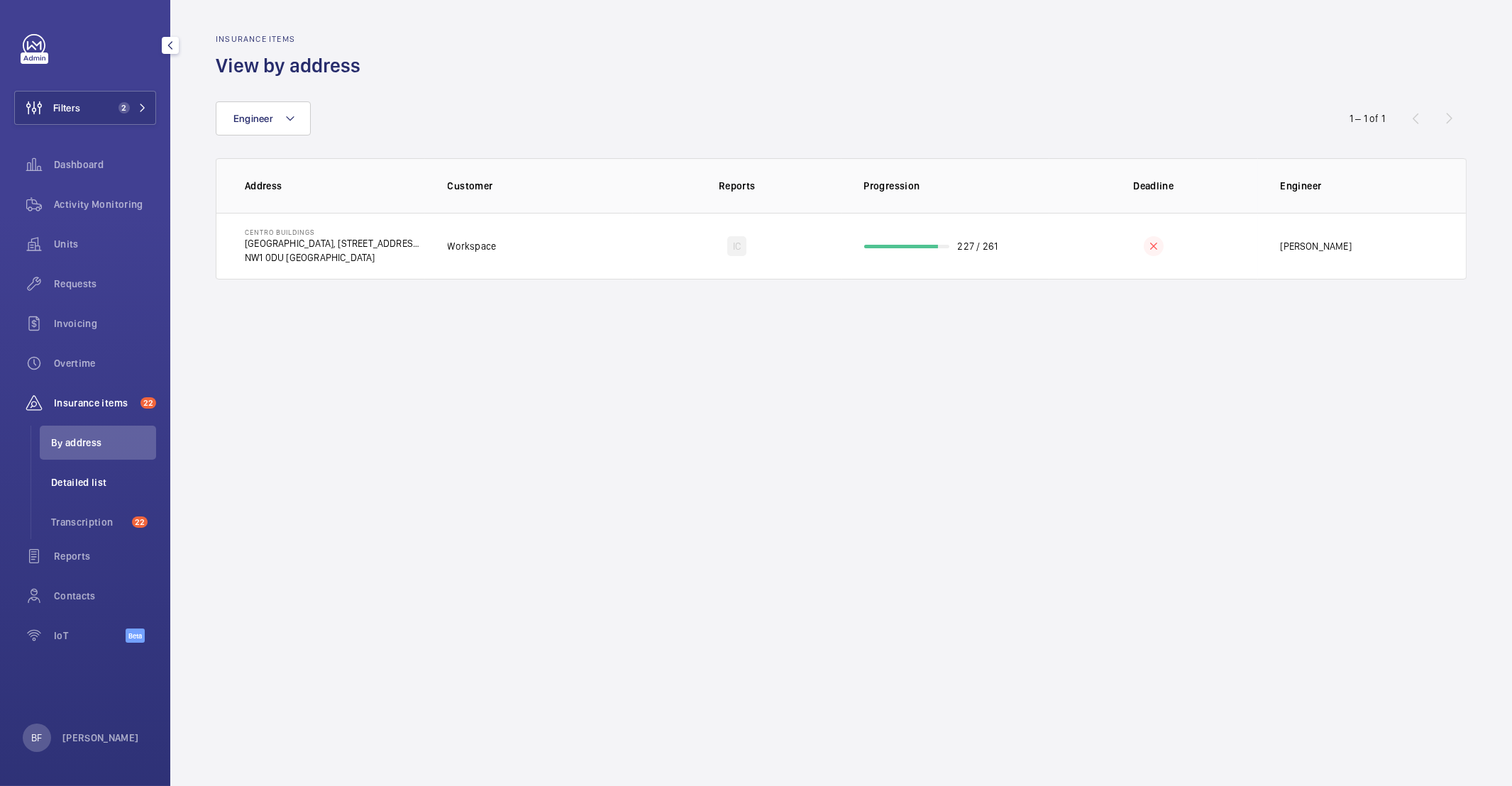
click at [93, 486] on span "Detailed list" at bounding box center [104, 482] width 105 height 14
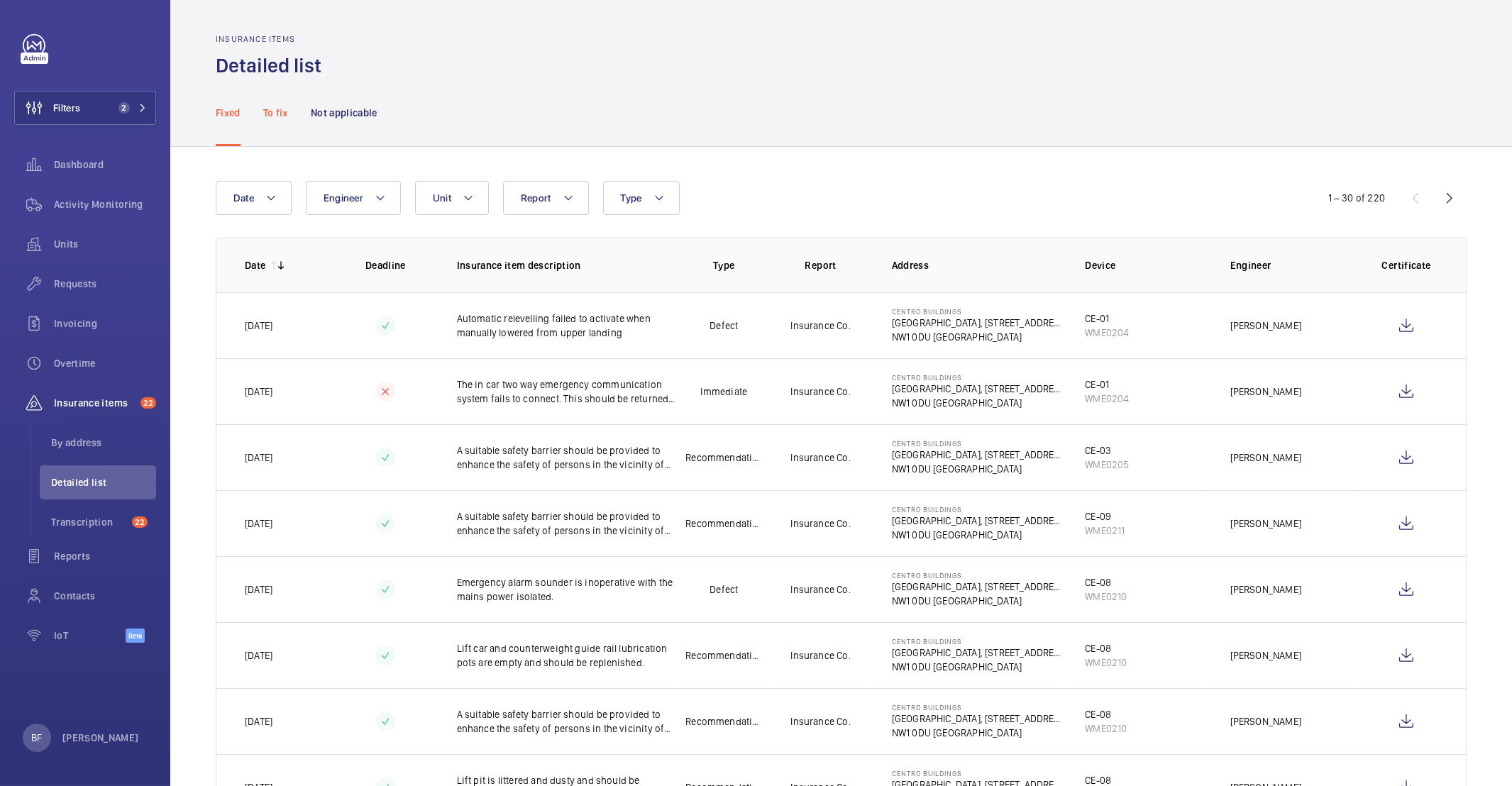
click at [285, 121] on div "To fix" at bounding box center [275, 113] width 25 height 68
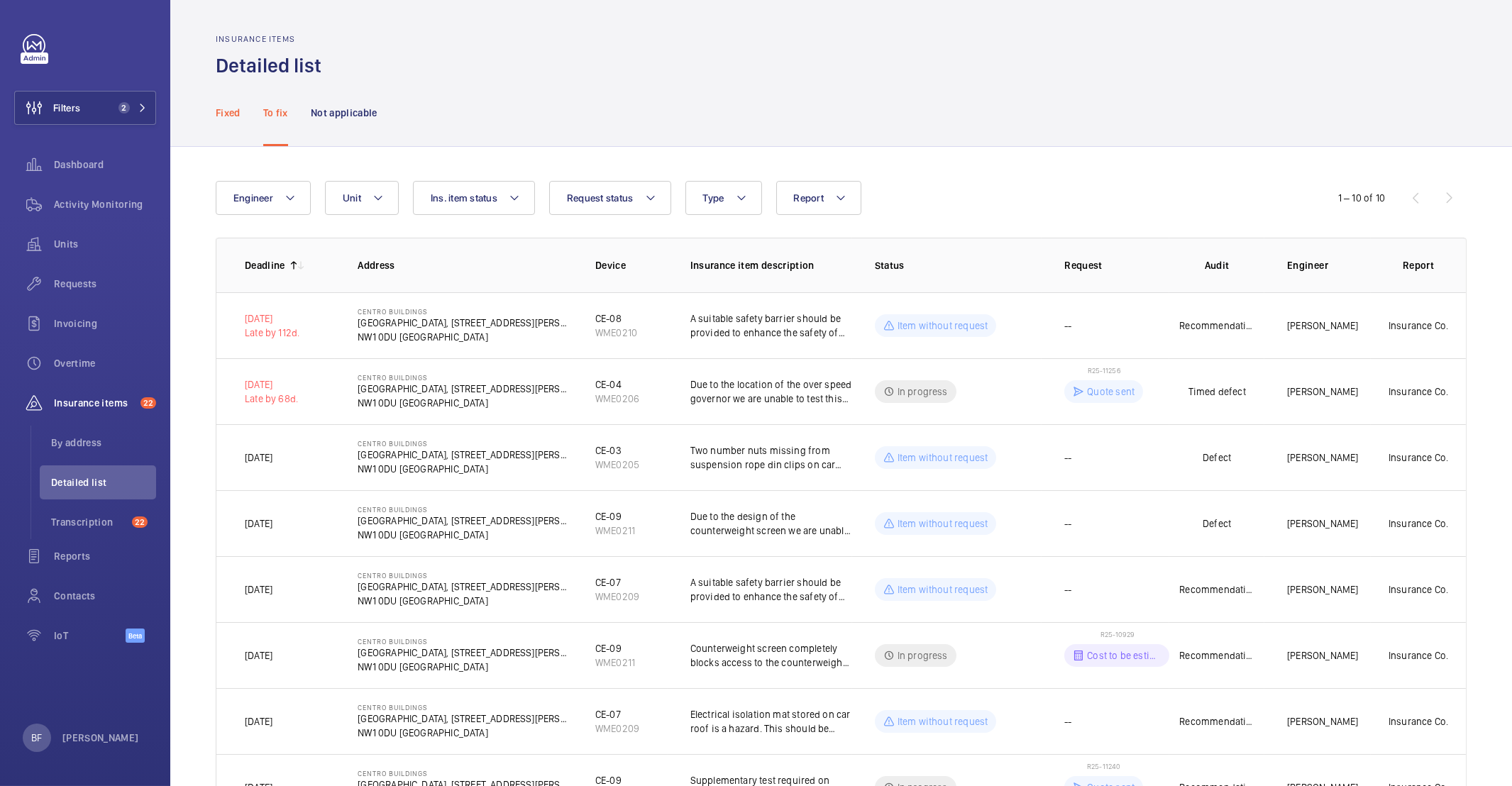
click at [232, 107] on p "Fixed" at bounding box center [227, 113] width 25 height 14
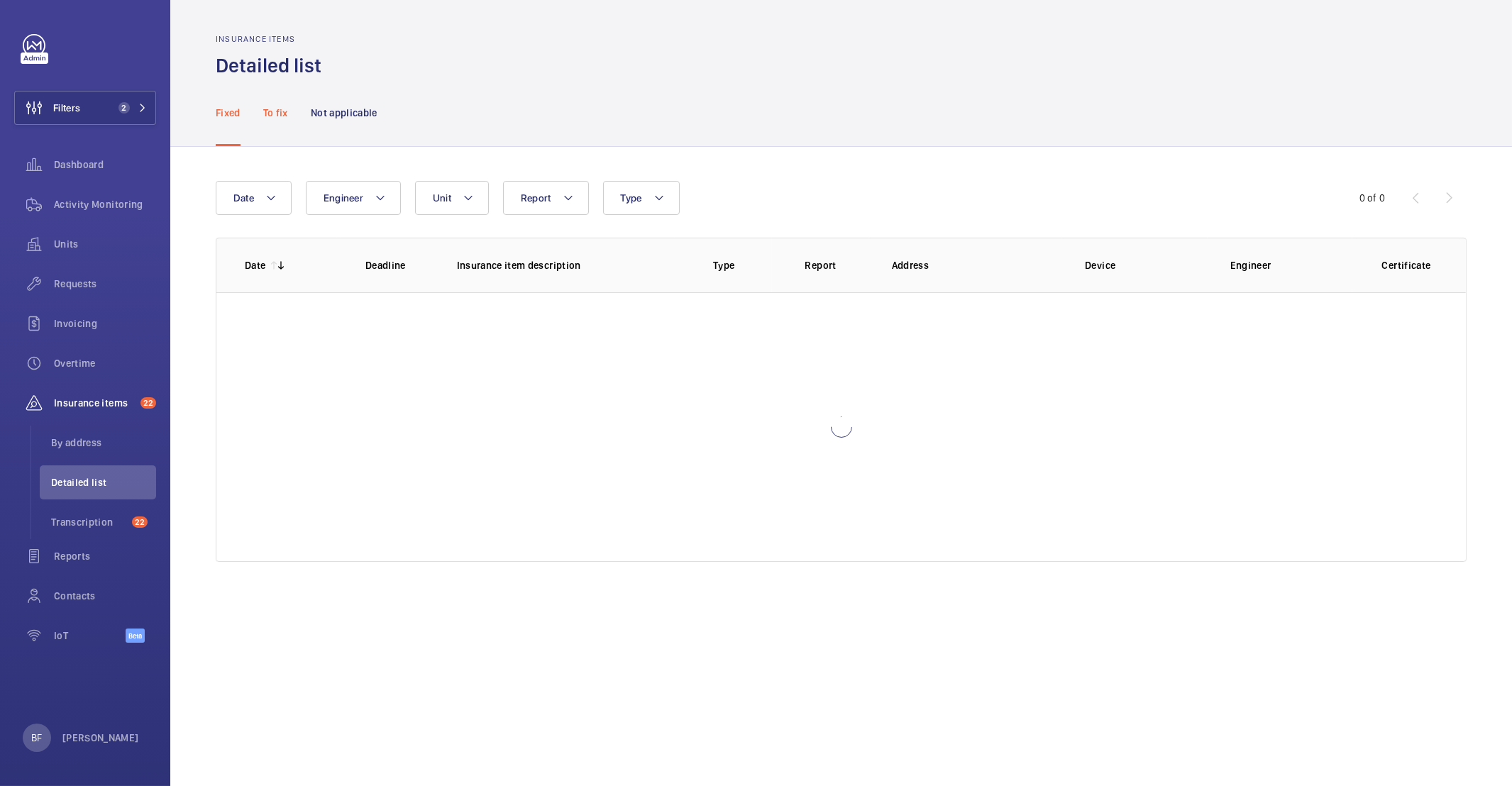
click at [269, 110] on p "To fix" at bounding box center [275, 113] width 25 height 14
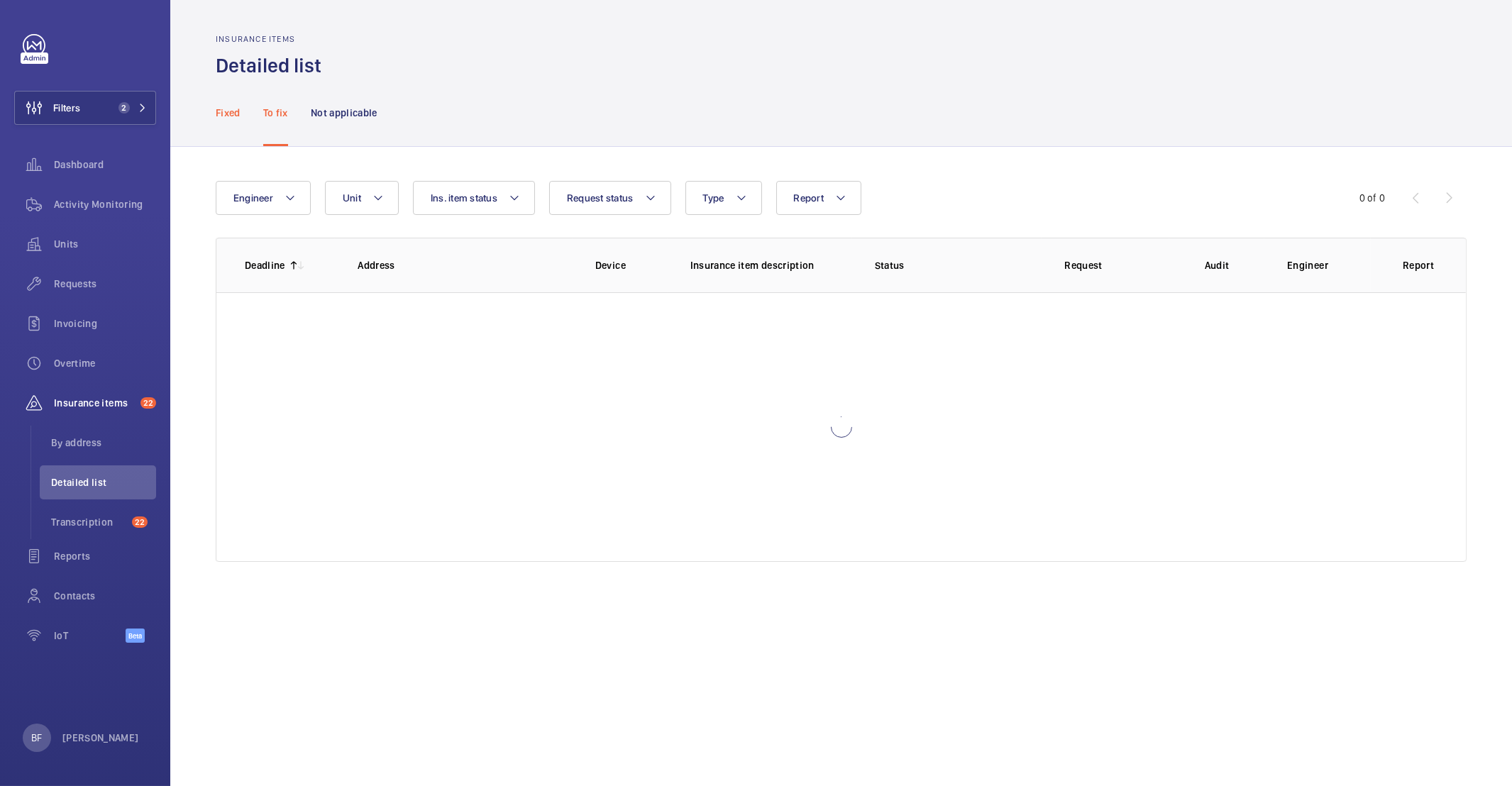
click at [225, 113] on p "Fixed" at bounding box center [227, 113] width 25 height 14
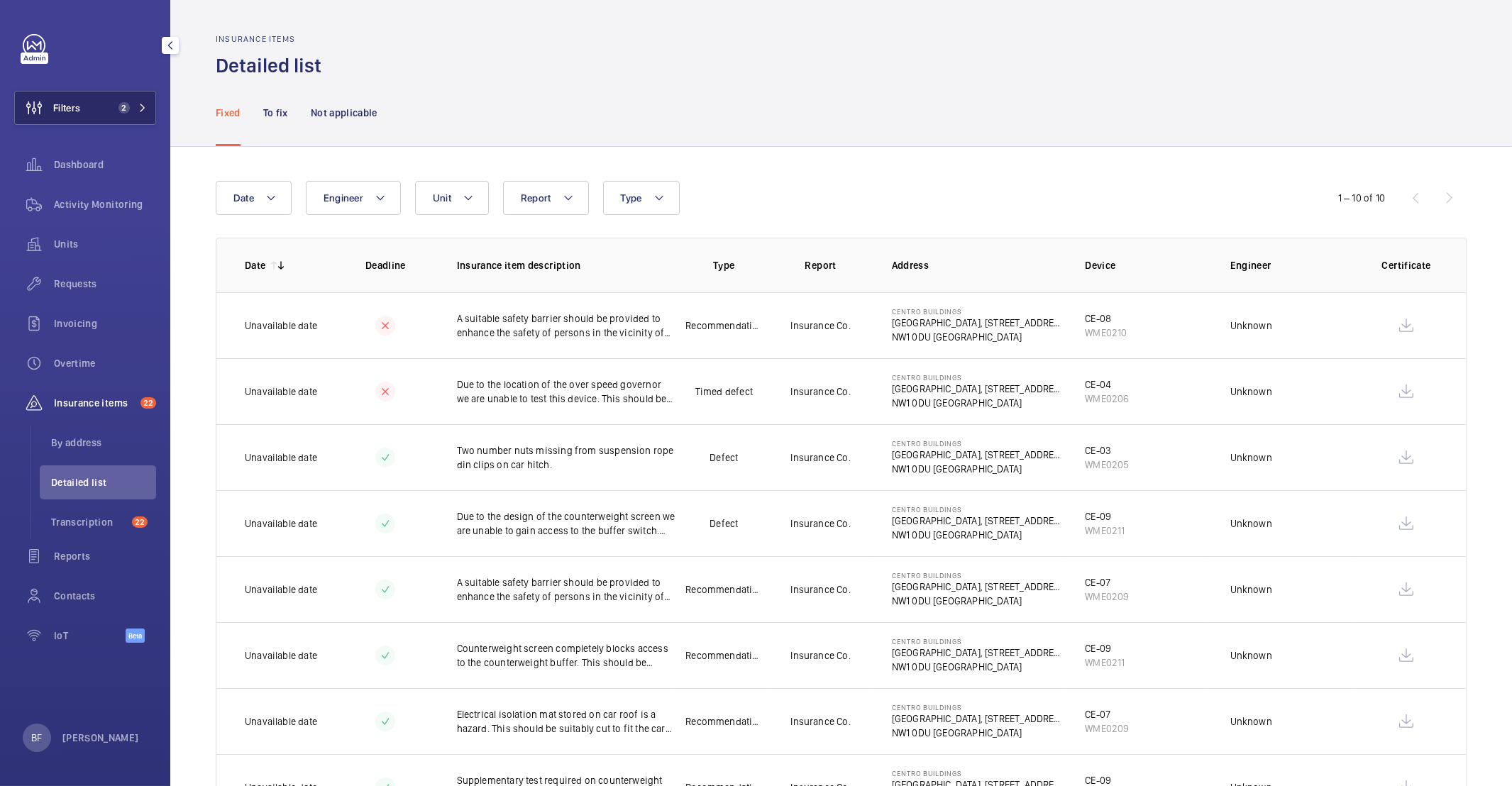
click at [118, 110] on span "2" at bounding box center [124, 108] width 11 height 11
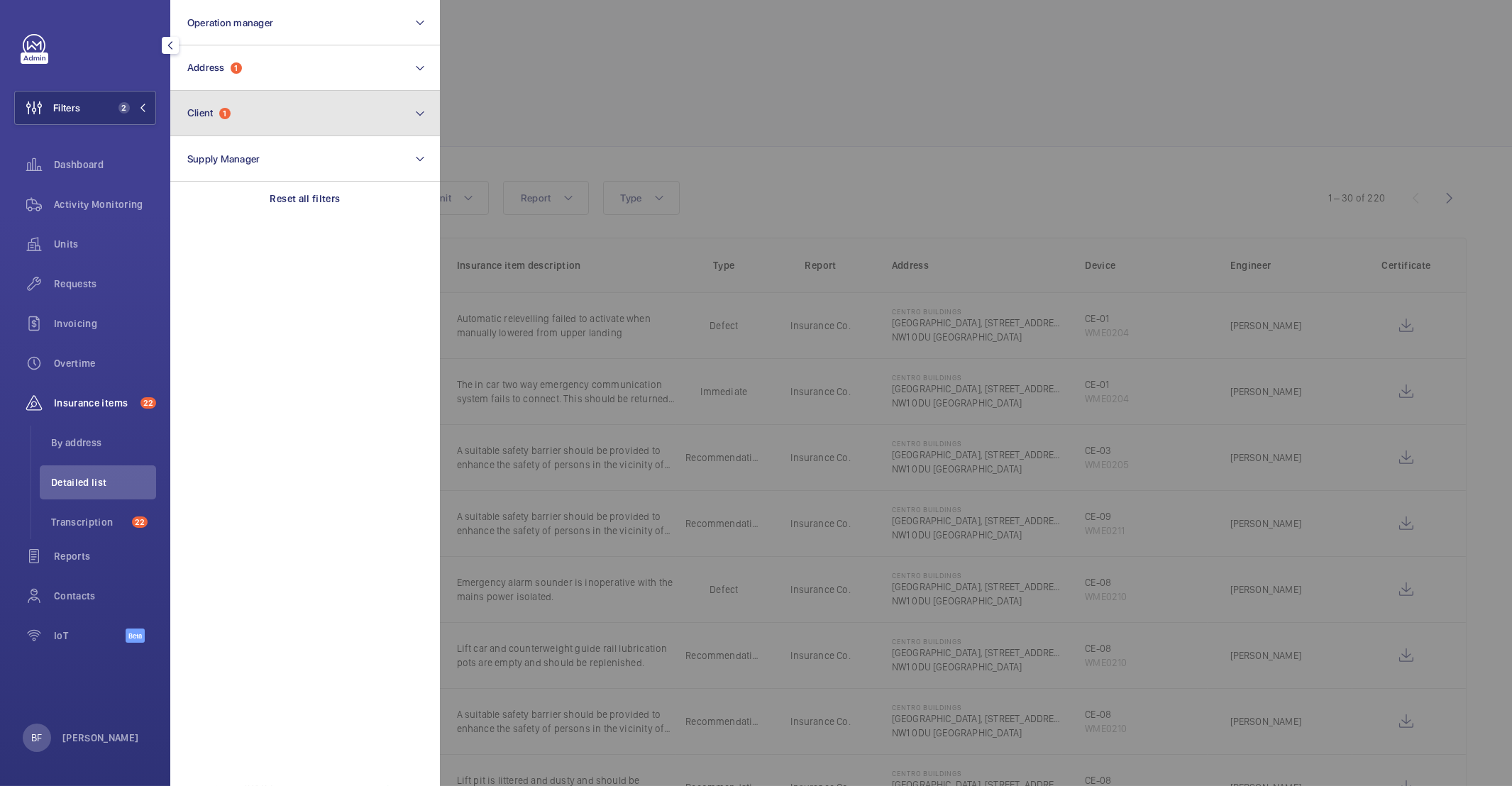
click at [274, 112] on button "Client 1" at bounding box center [305, 113] width 269 height 45
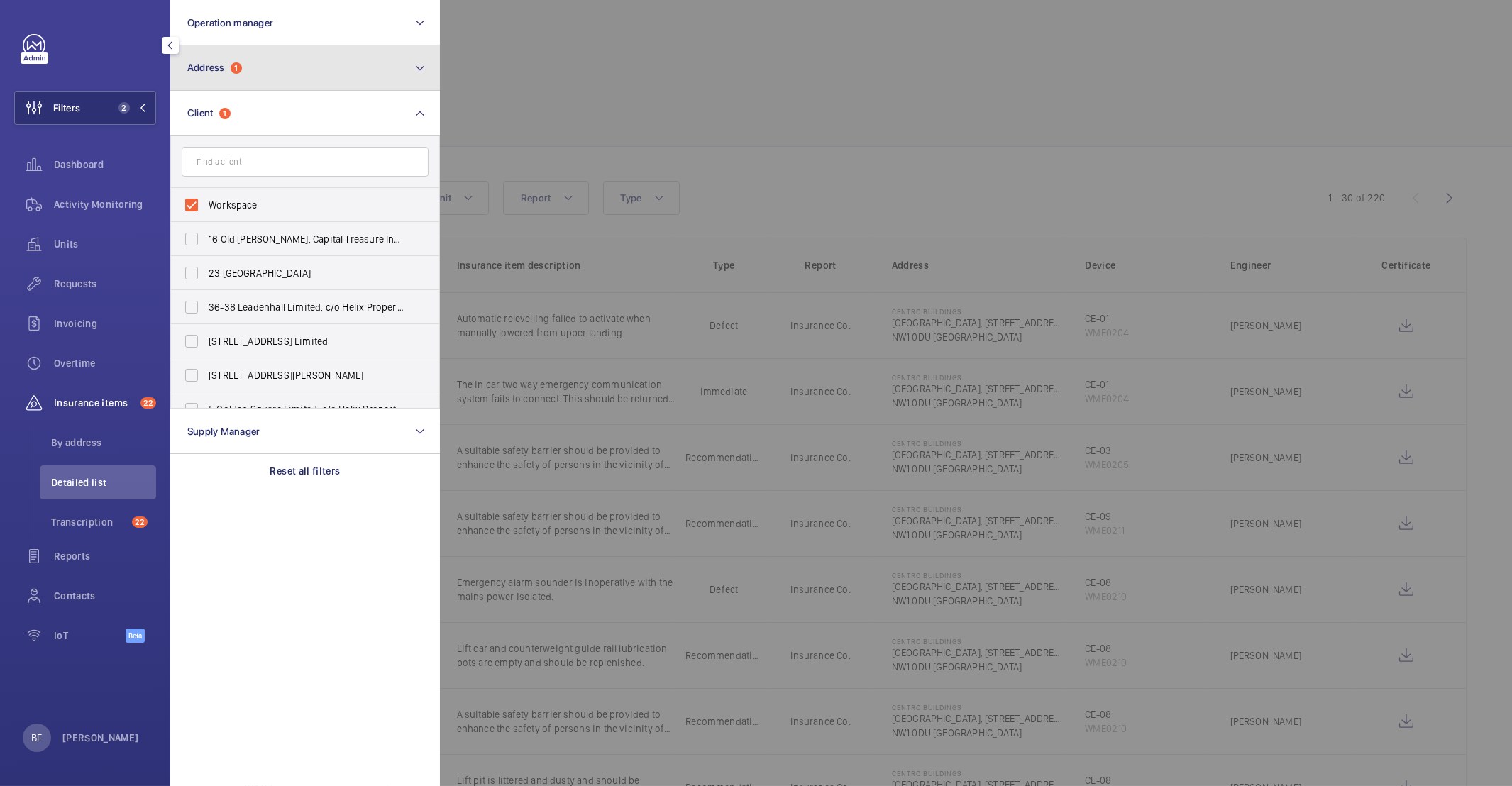
click at [268, 82] on button "Address 1" at bounding box center [305, 68] width 269 height 45
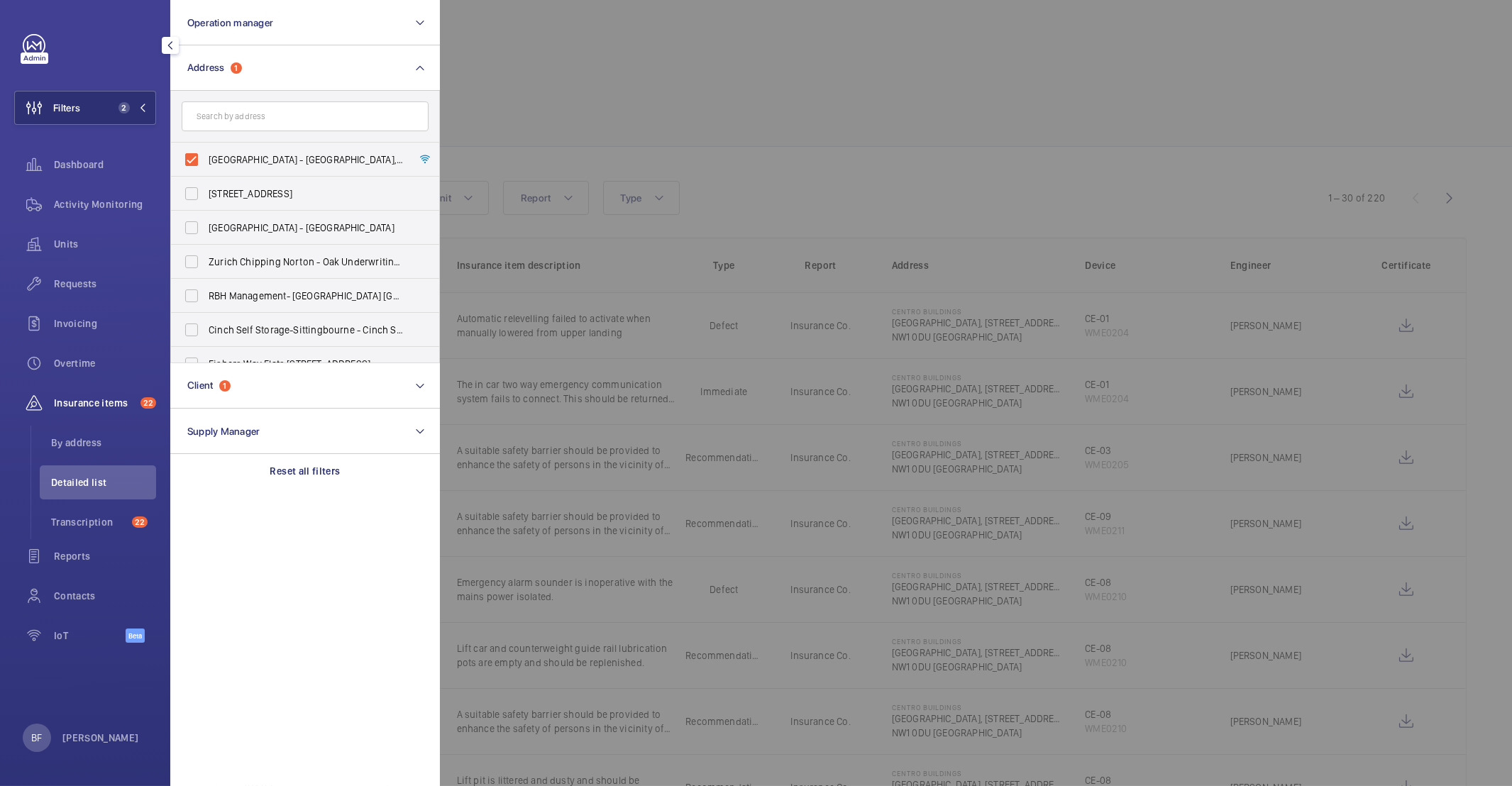
click at [592, 133] on div at bounding box center [1195, 393] width 1512 height 786
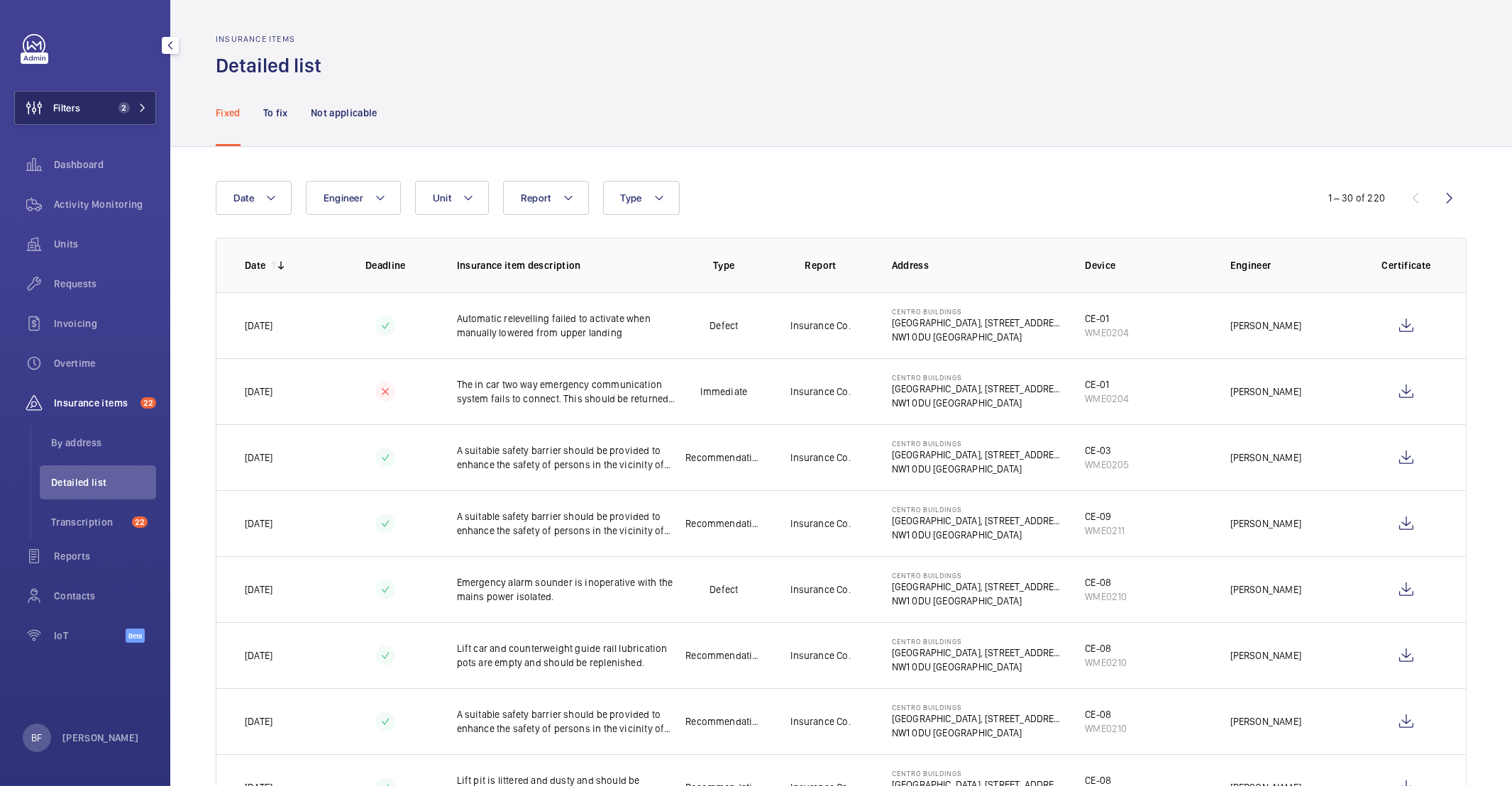
click at [141, 123] on button "Filters 2" at bounding box center [85, 108] width 142 height 34
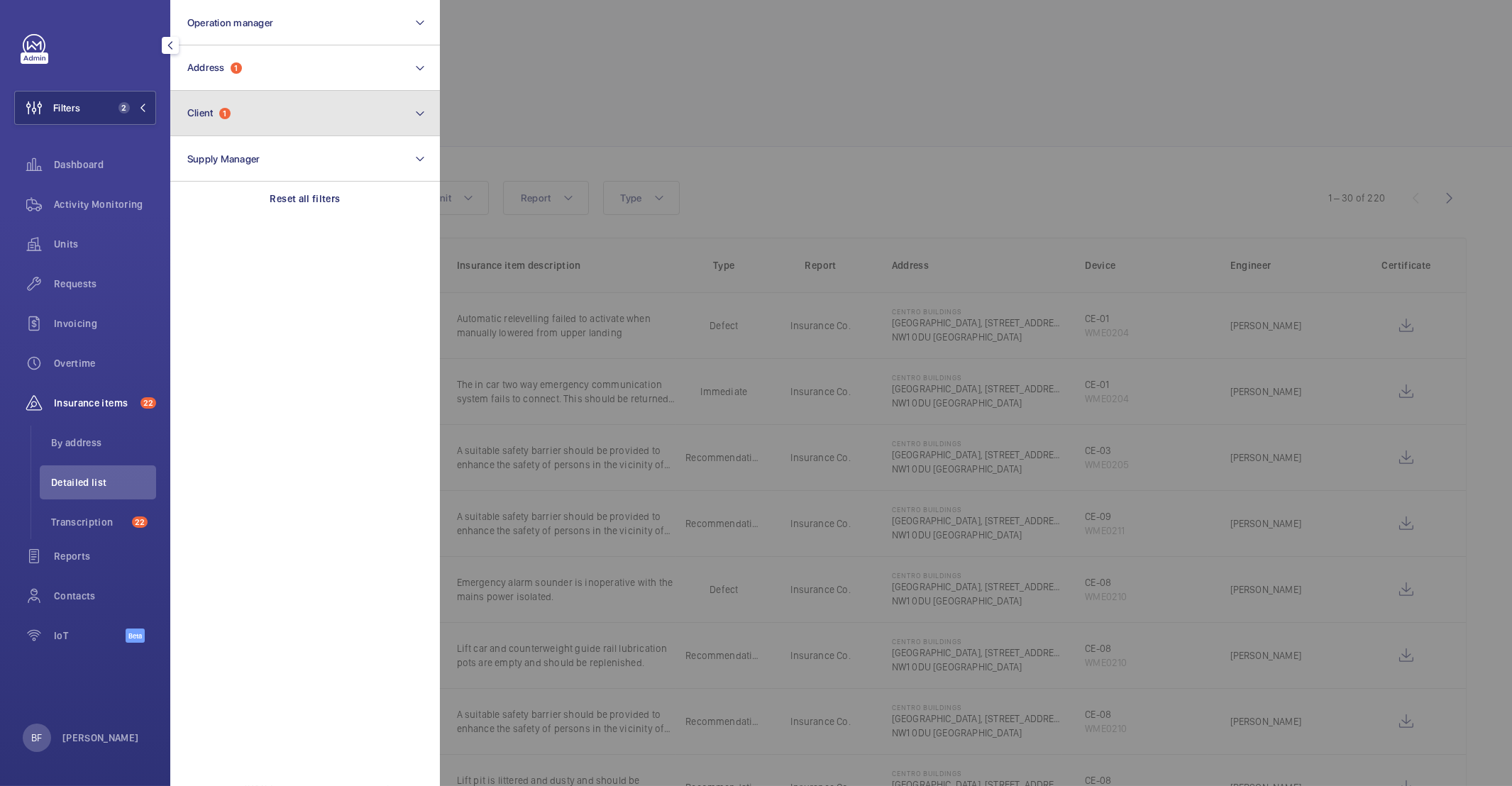
click at [272, 132] on button "Client 1" at bounding box center [305, 113] width 269 height 45
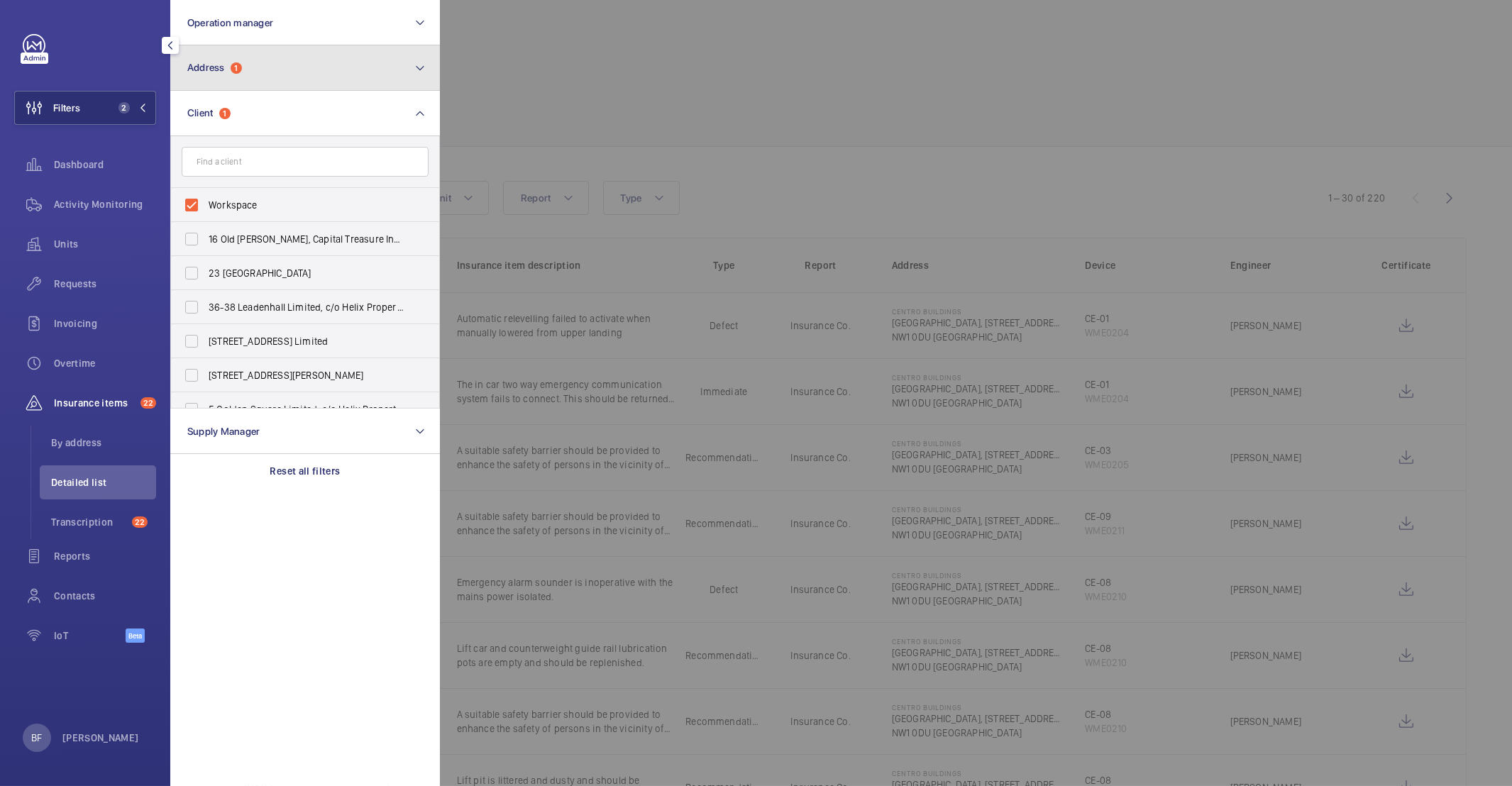
click at [281, 75] on button "Address 1" at bounding box center [305, 68] width 269 height 45
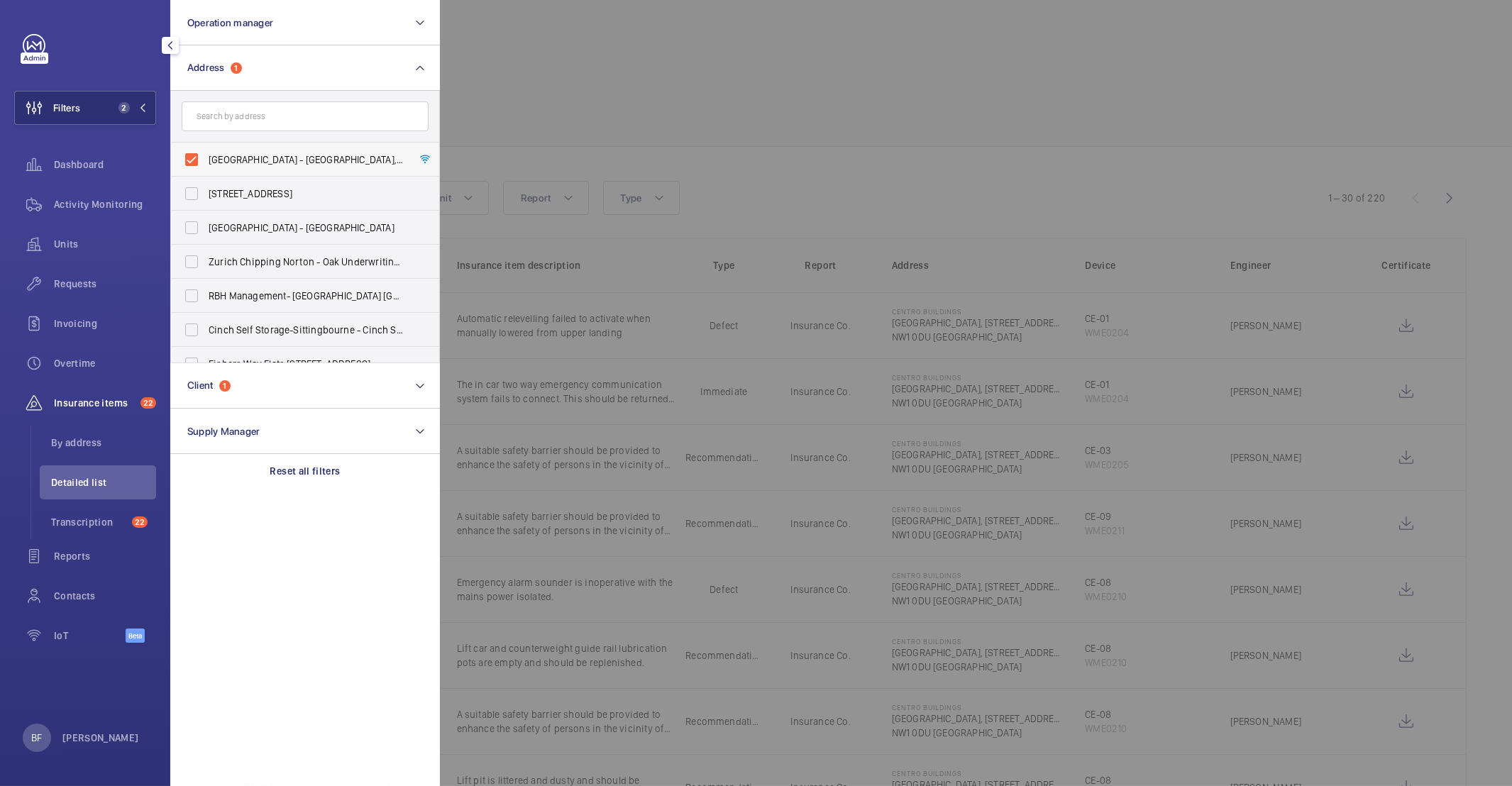
click at [280, 159] on span "[GEOGRAPHIC_DATA] - [GEOGRAPHIC_DATA], [STREET_ADDRESS][PERSON_NAME]" at bounding box center [305, 160] width 195 height 14
click at [206, 159] on input "[GEOGRAPHIC_DATA] - [GEOGRAPHIC_DATA], [STREET_ADDRESS][PERSON_NAME]" at bounding box center [191, 159] width 28 height 28
checkbox input "false"
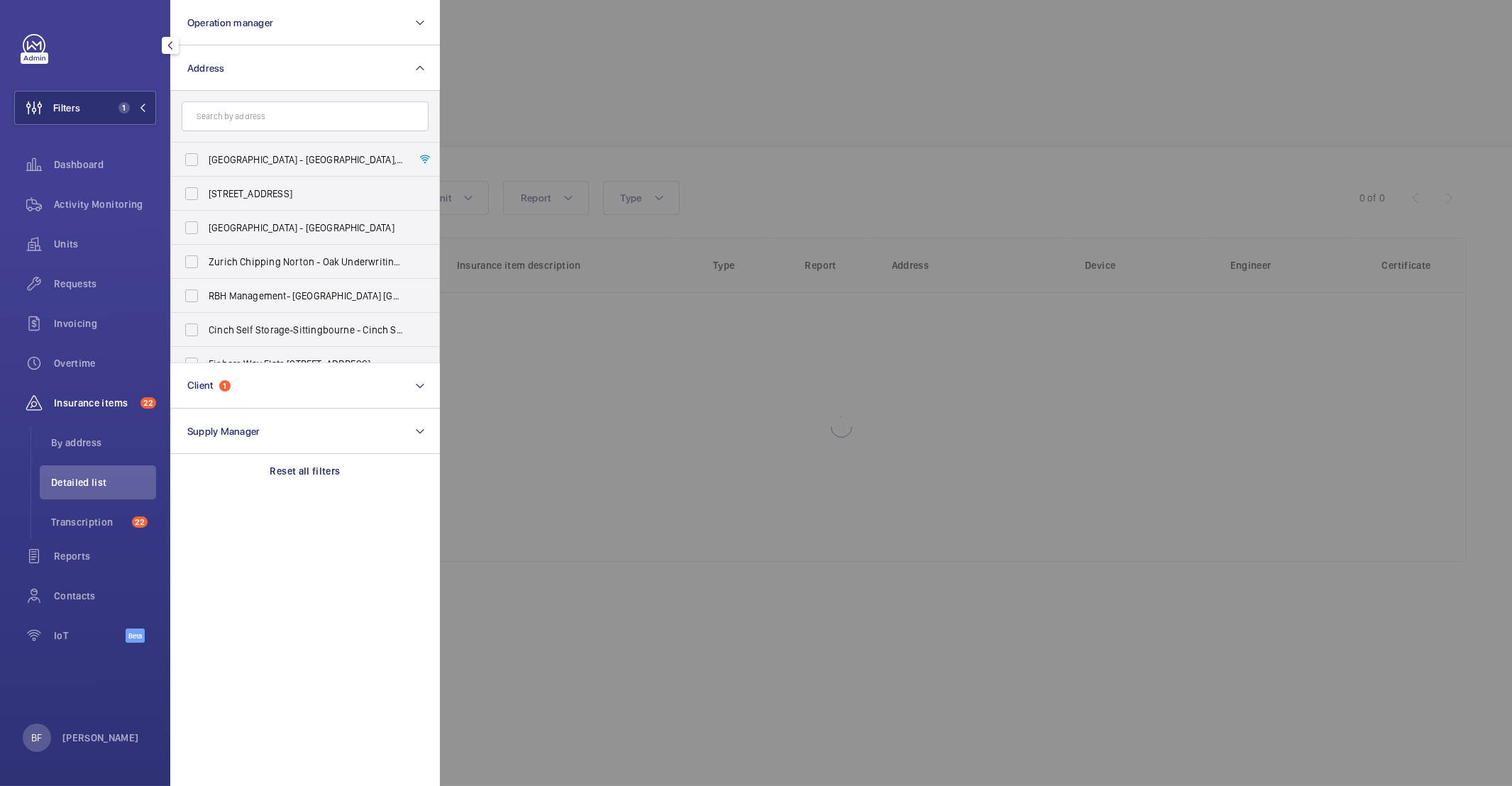
click at [677, 66] on div at bounding box center [1195, 393] width 1512 height 786
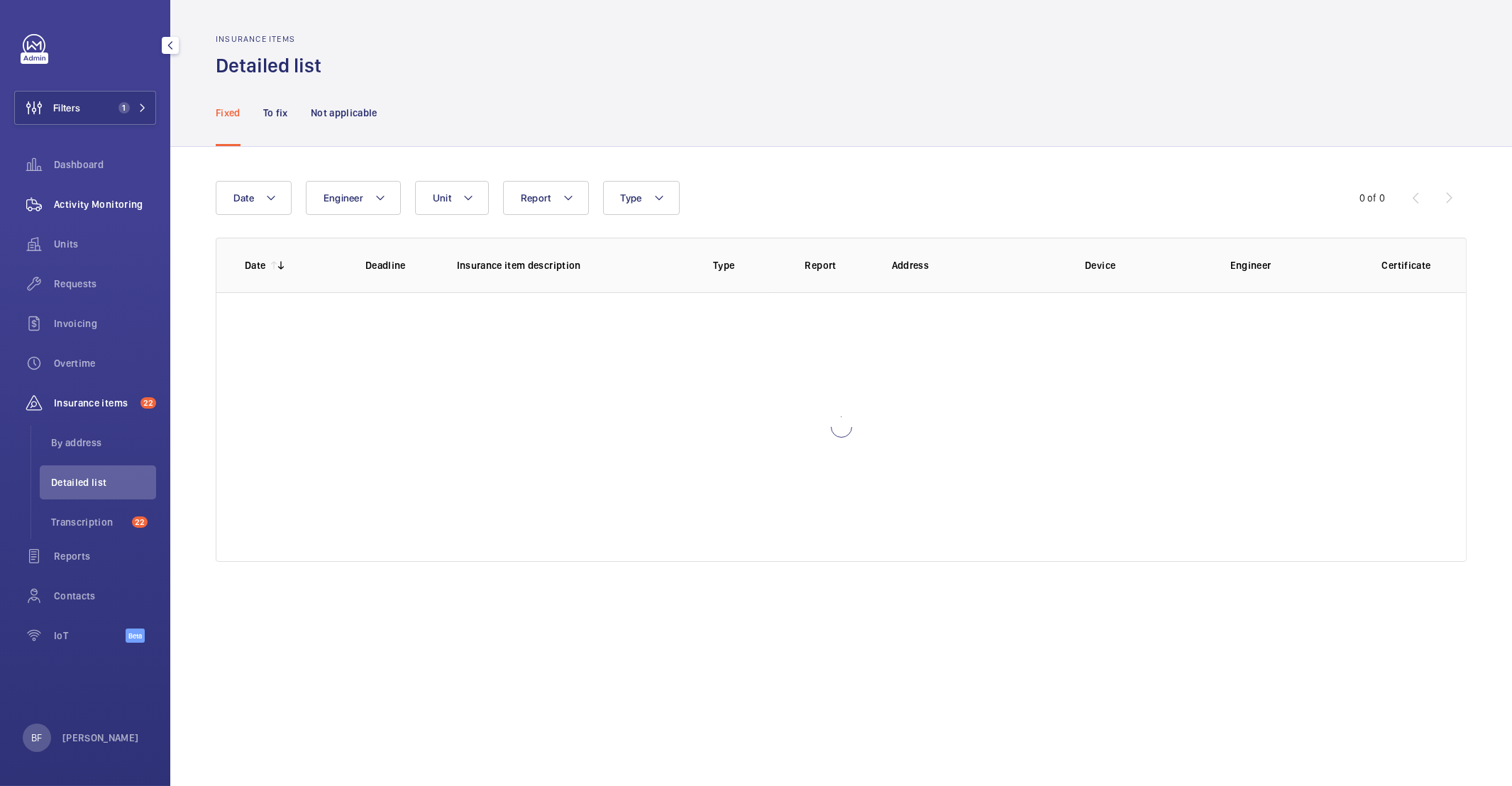
click at [96, 189] on div "Activity Monitoring" at bounding box center [85, 204] width 142 height 34
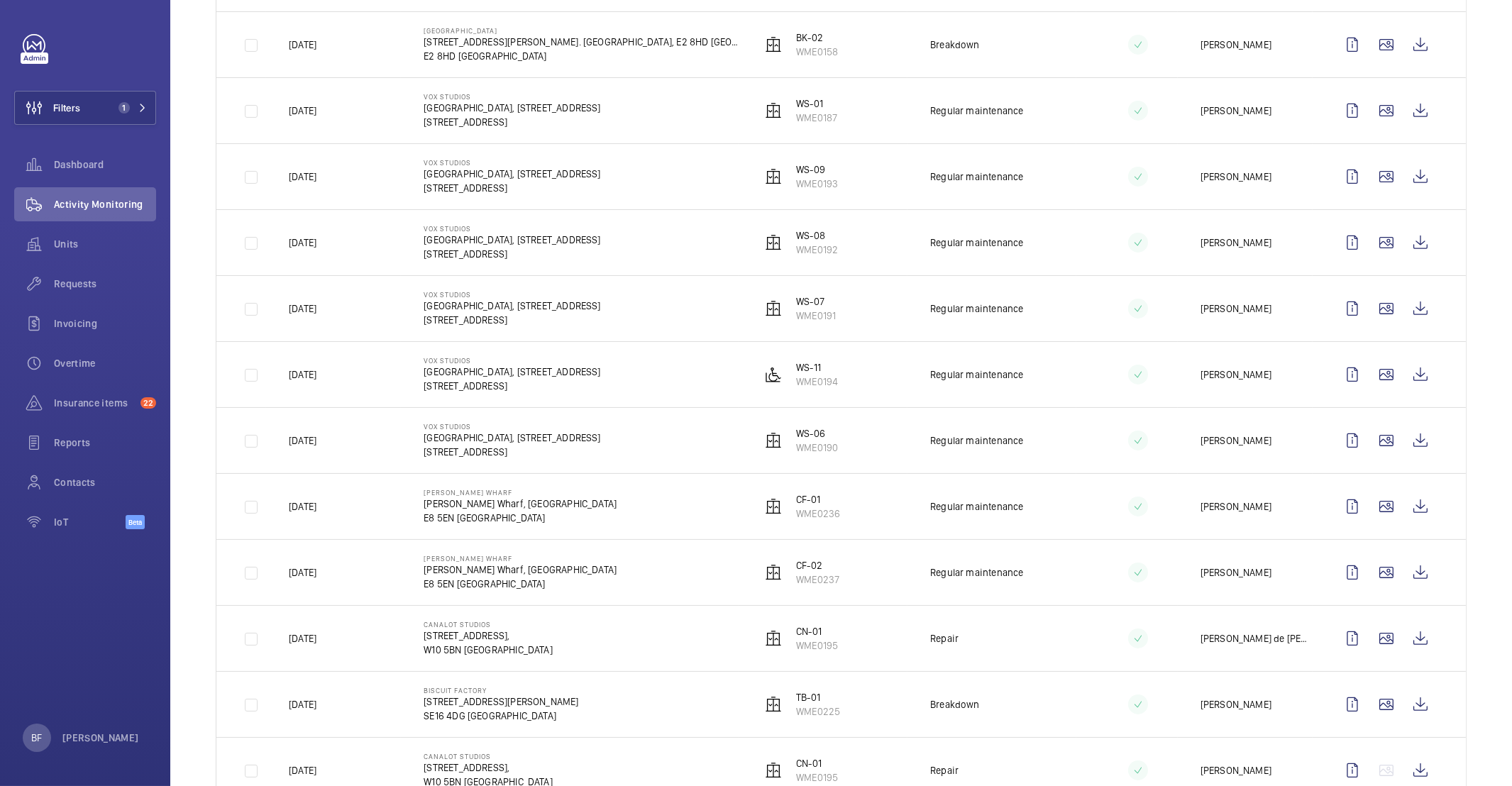
scroll to position [768, 0]
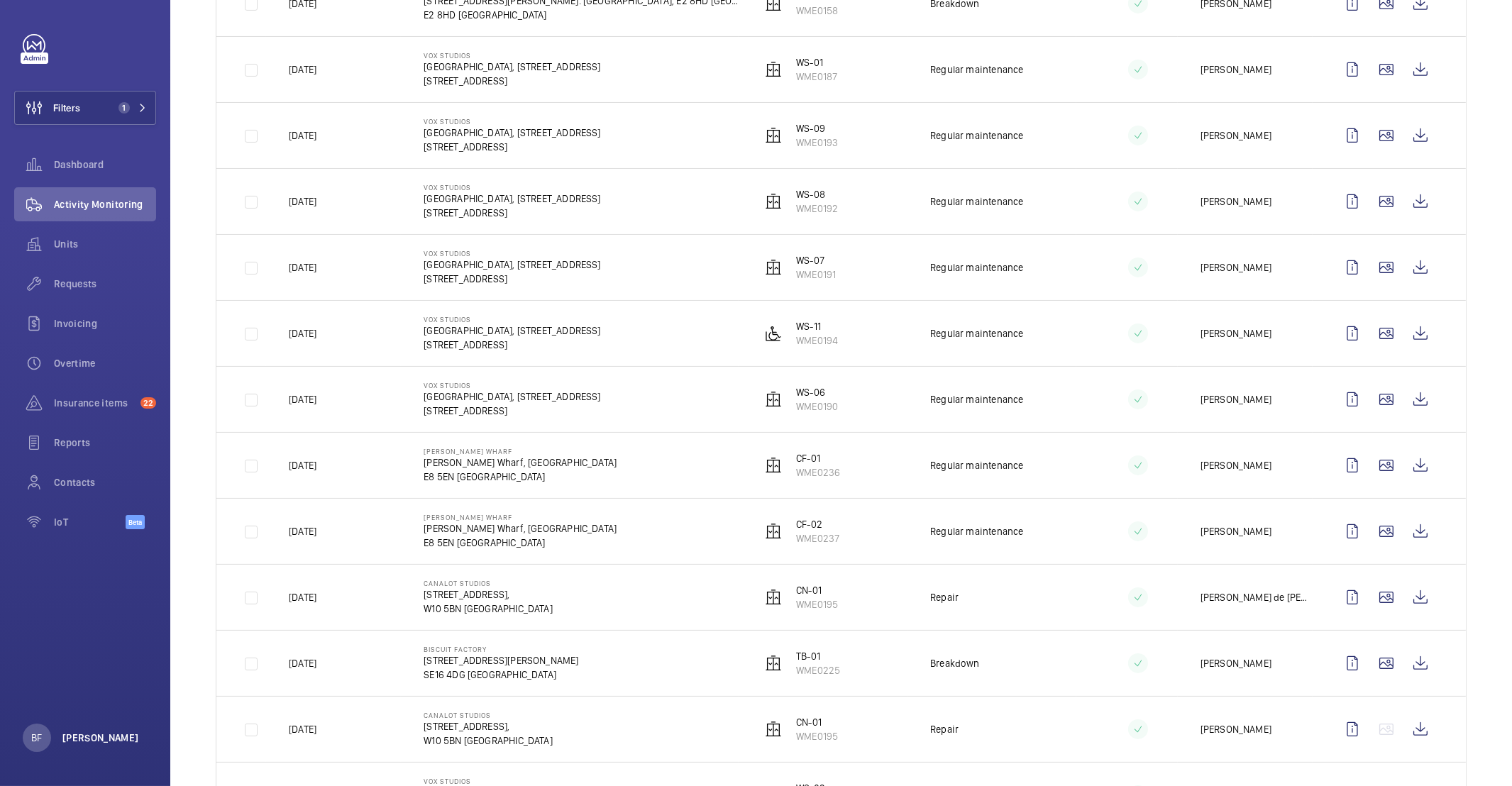
click at [112, 744] on p "[PERSON_NAME]" at bounding box center [100, 738] width 76 height 14
click at [69, 701] on p "Log out" at bounding box center [103, 706] width 133 height 14
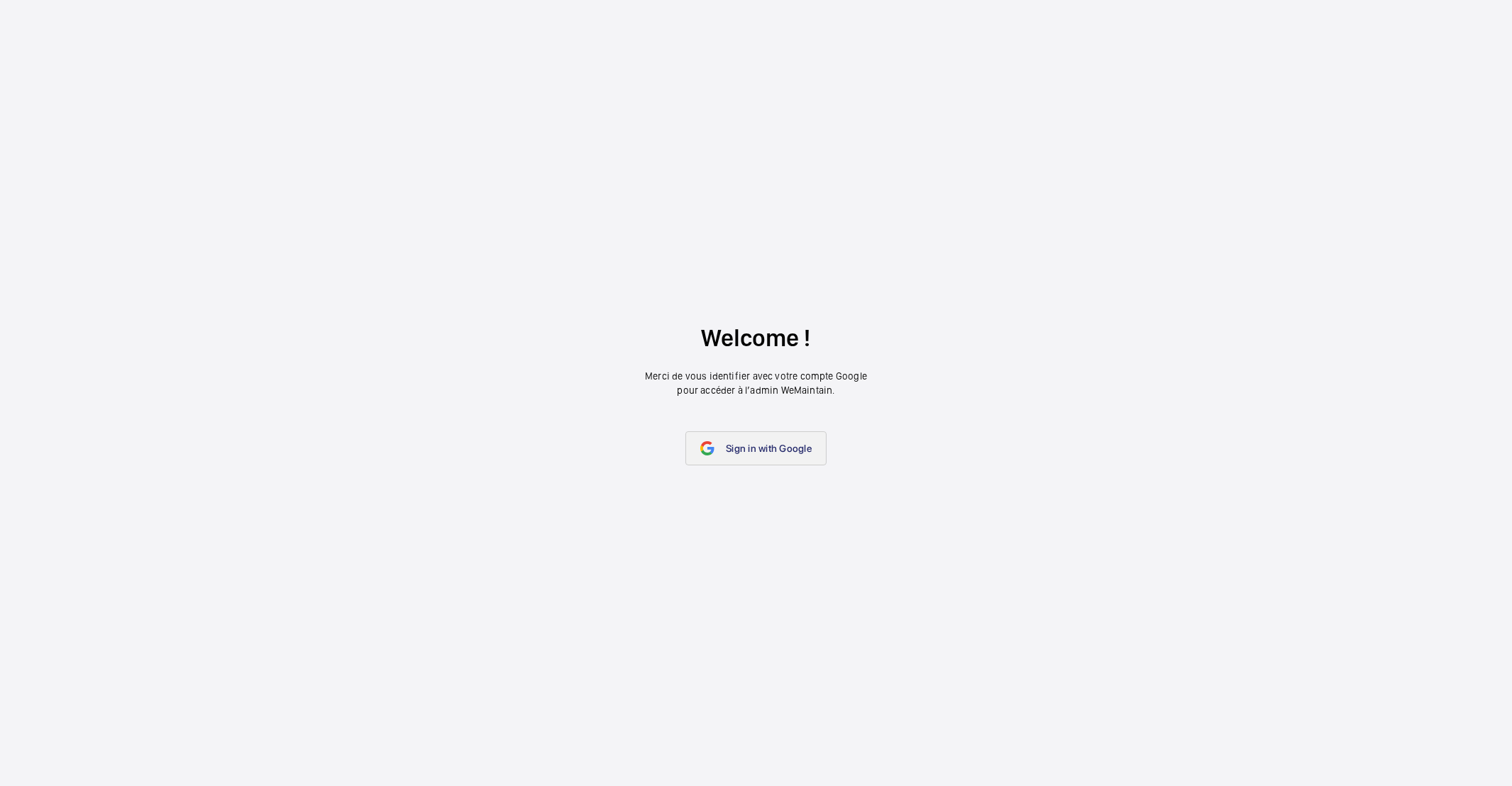
click at [795, 454] on link "Sign in with Google" at bounding box center [756, 448] width 141 height 34
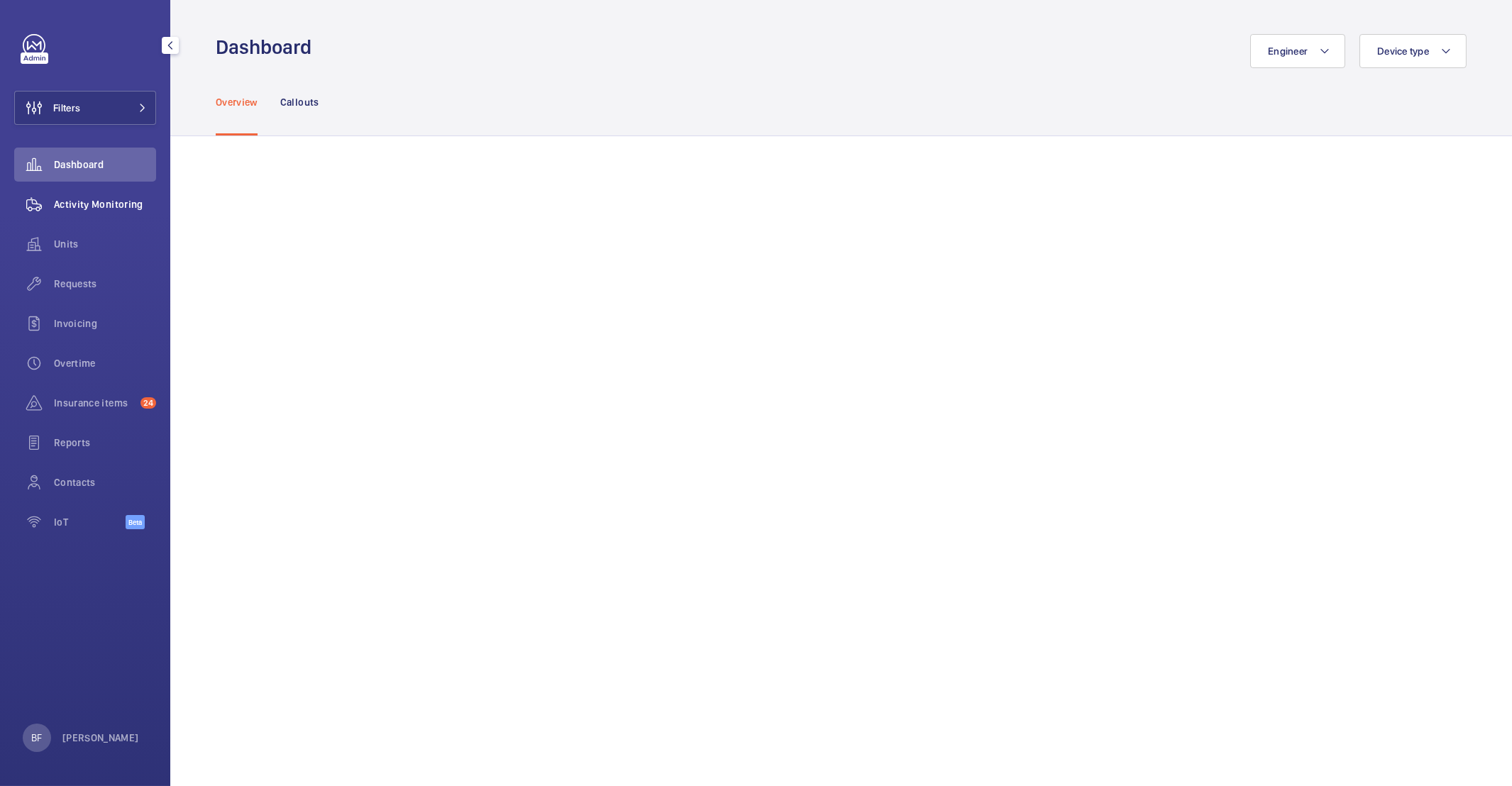
click at [119, 198] on span "Activity Monitoring" at bounding box center [104, 204] width 102 height 14
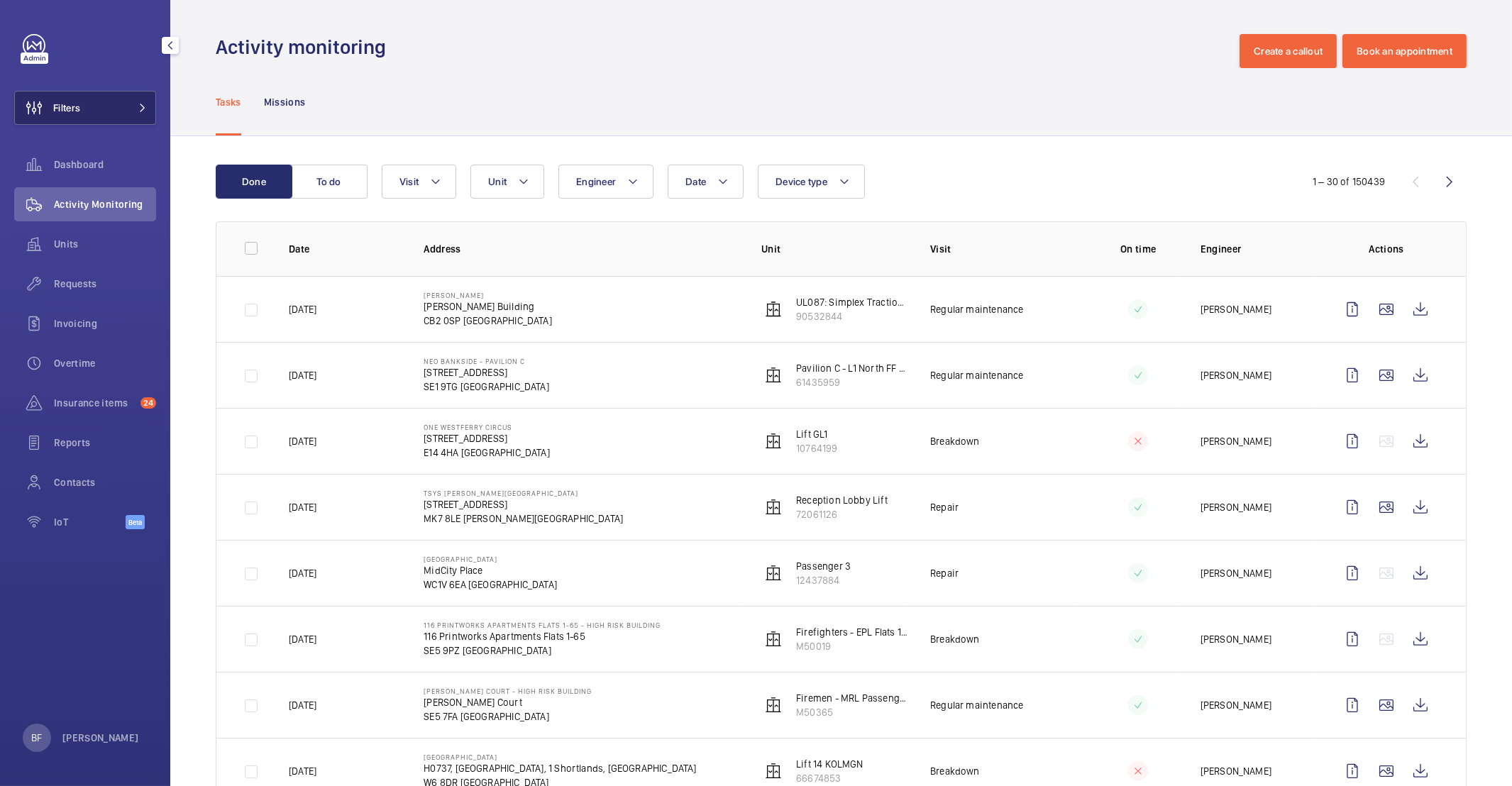
click at [102, 116] on button "Filters" at bounding box center [85, 108] width 142 height 34
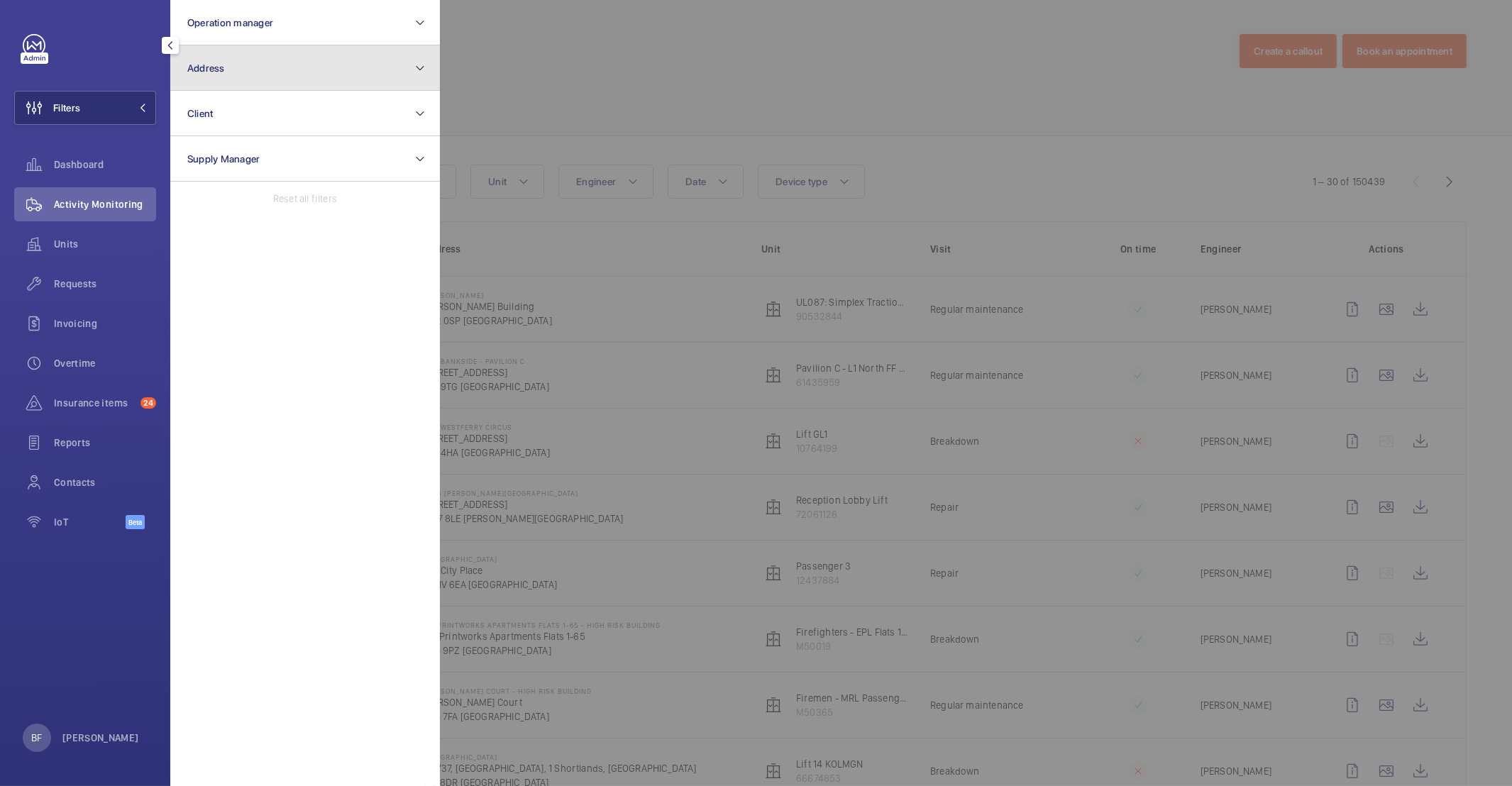
click at [260, 77] on button "Address" at bounding box center [305, 68] width 269 height 45
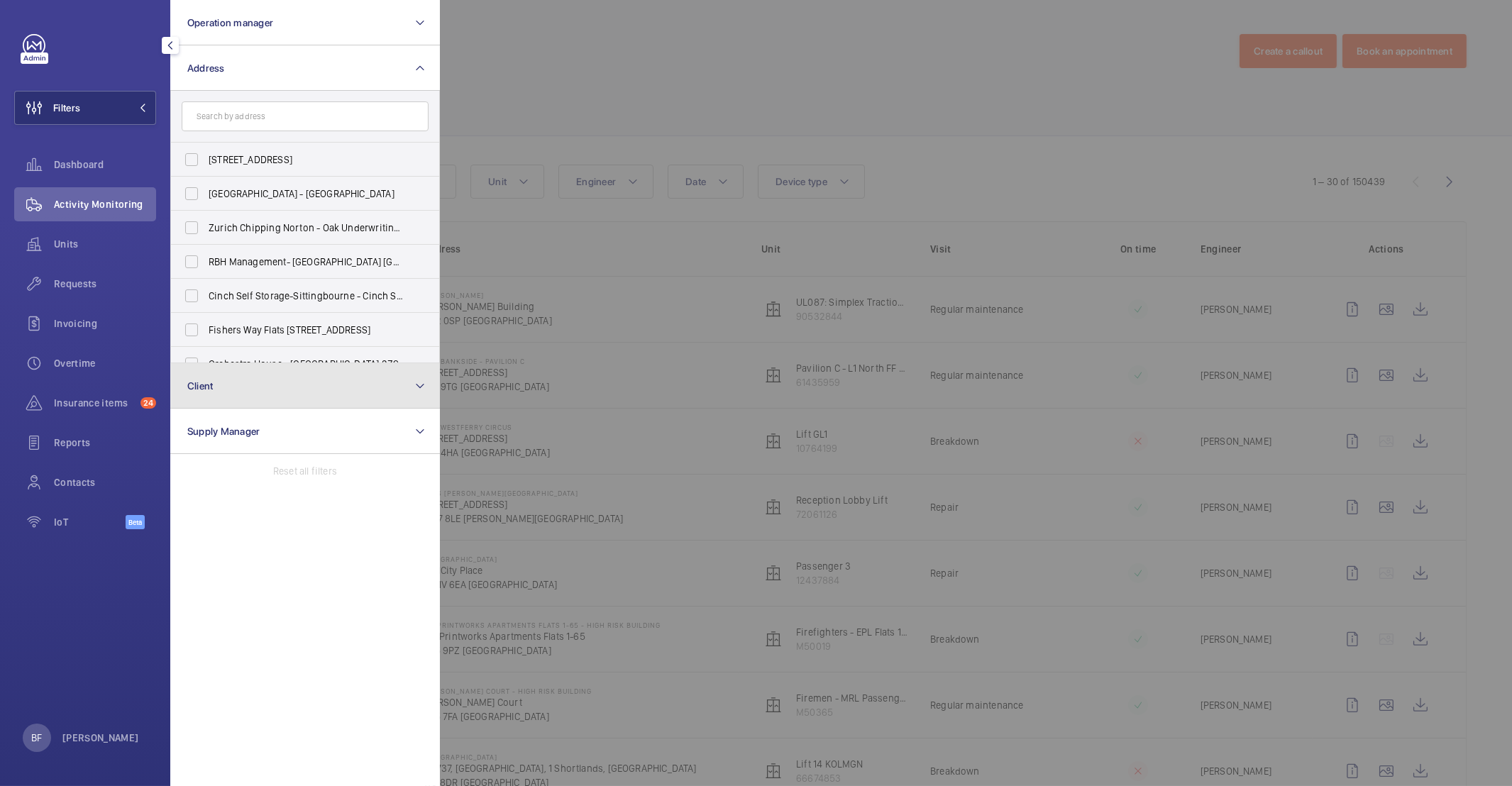
click at [285, 387] on button "Client" at bounding box center [305, 386] width 269 height 45
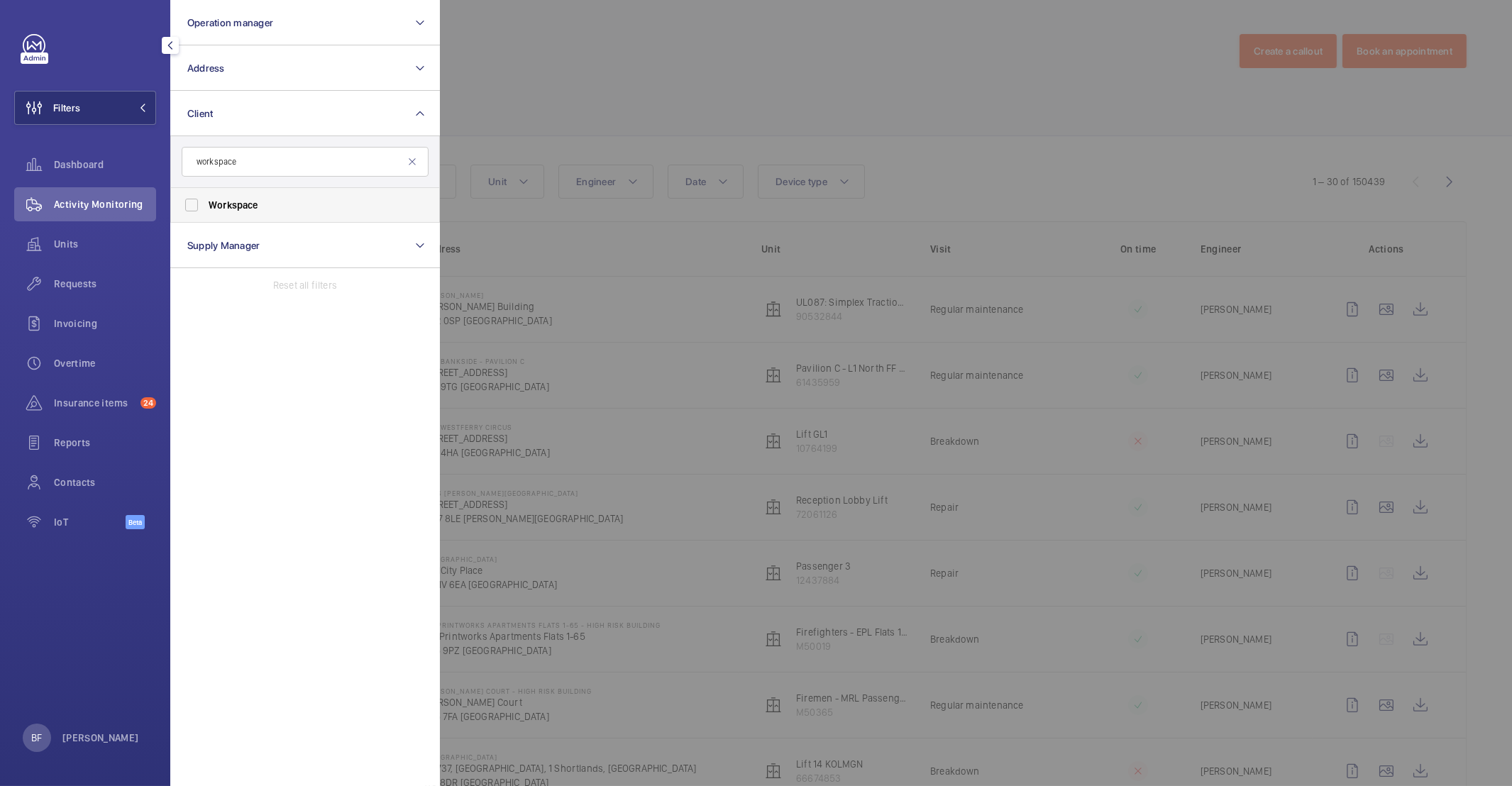
type input "workspace"
click at [256, 190] on label "Workspace" at bounding box center [294, 205] width 247 height 34
click at [206, 190] on input "Workspace" at bounding box center [191, 204] width 28 height 28
checkbox input "true"
click at [668, 55] on div at bounding box center [1195, 393] width 1512 height 786
